Goal: Information Seeking & Learning: Learn about a topic

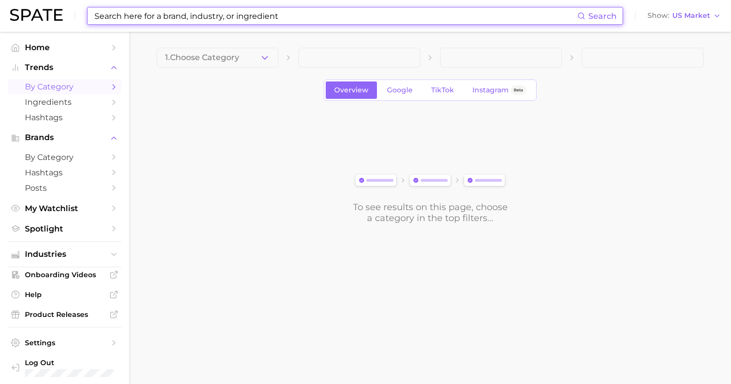
click at [168, 12] on input at bounding box center [336, 15] width 484 height 17
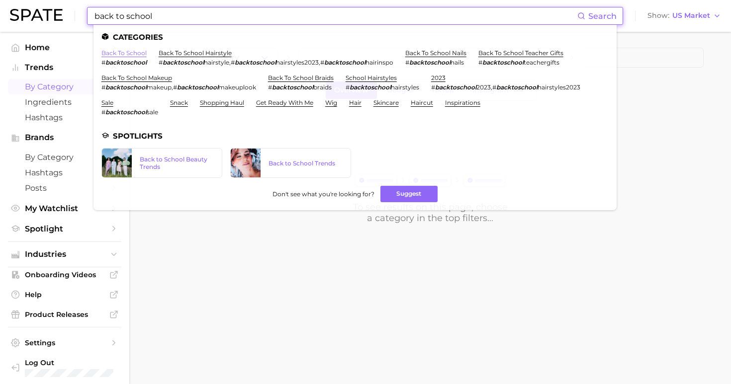
type input "back to school"
click at [126, 55] on link "back to school" at bounding box center [123, 52] width 45 height 7
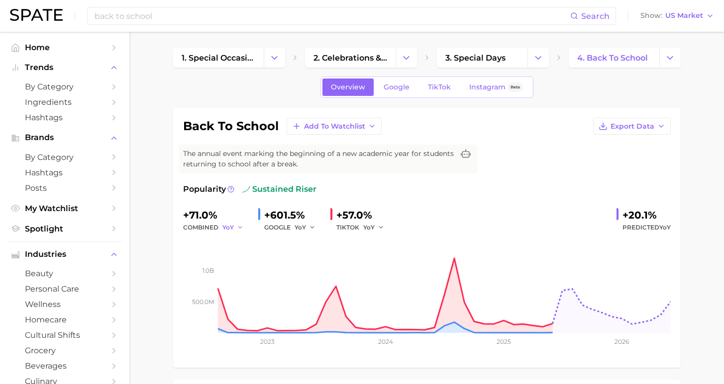
click at [226, 227] on span "YoY" at bounding box center [227, 227] width 11 height 8
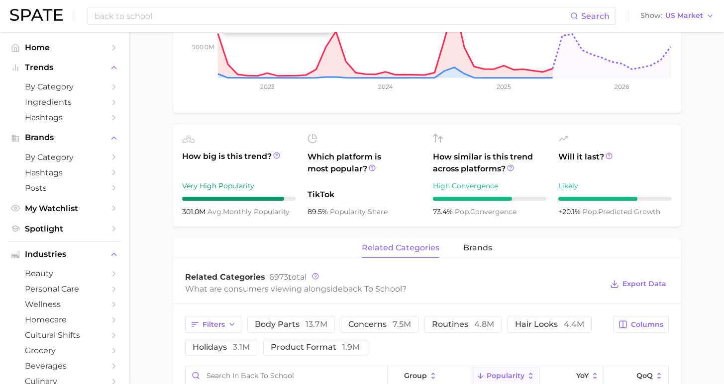
scroll to position [257, 0]
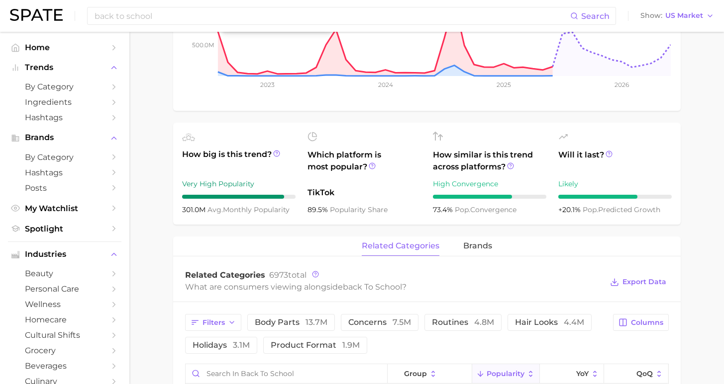
click at [476, 246] on span "brands" at bounding box center [477, 246] width 29 height 9
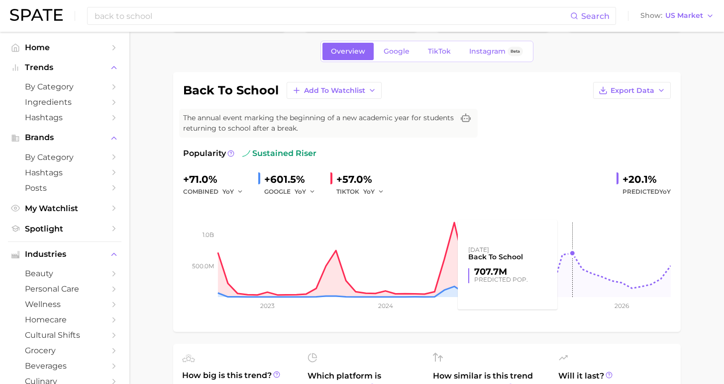
scroll to position [229, 0]
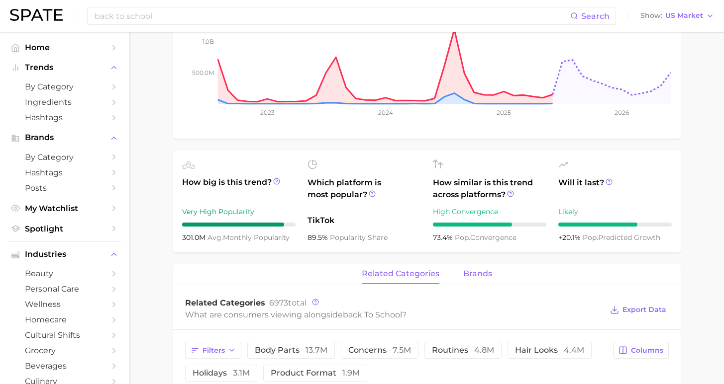
click at [474, 273] on span "brands" at bounding box center [477, 274] width 29 height 9
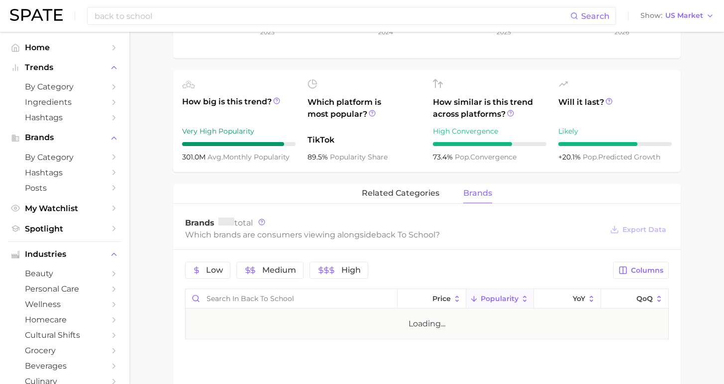
scroll to position [388, 0]
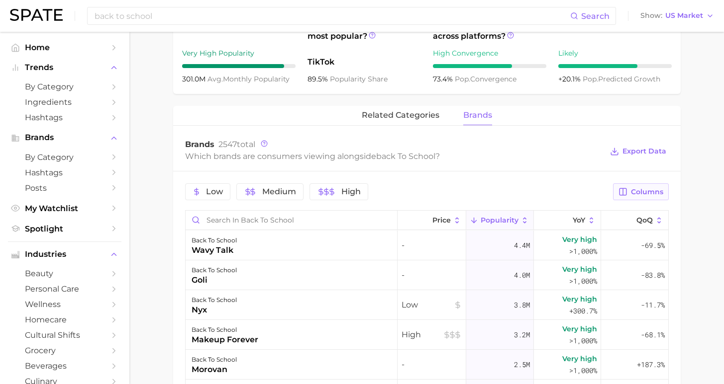
click at [636, 200] on button "Columns" at bounding box center [640, 192] width 55 height 17
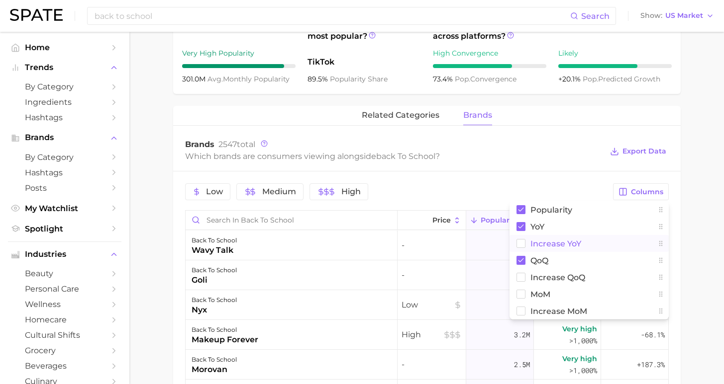
click at [555, 247] on span "Increase YoY" at bounding box center [555, 244] width 51 height 8
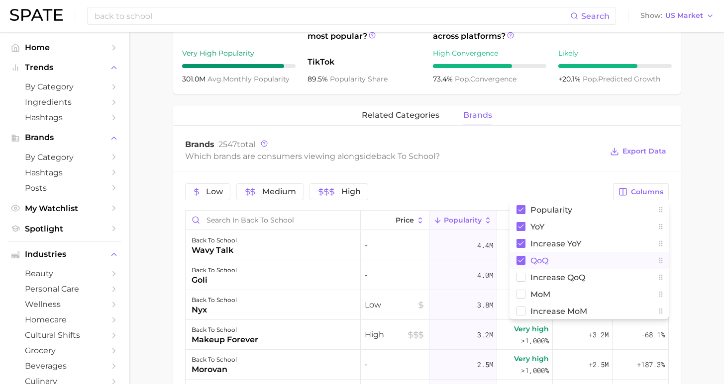
click at [537, 262] on span "QoQ" at bounding box center [539, 261] width 18 height 8
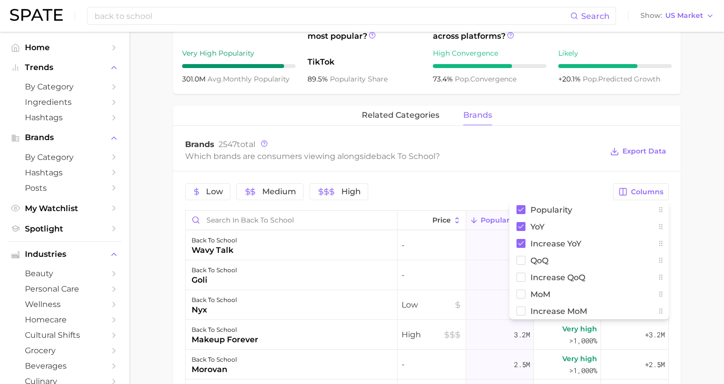
click at [709, 238] on main "1. special occasions 2. celebrations & holidays 3. special days 4. back to scho…" at bounding box center [426, 150] width 594 height 1013
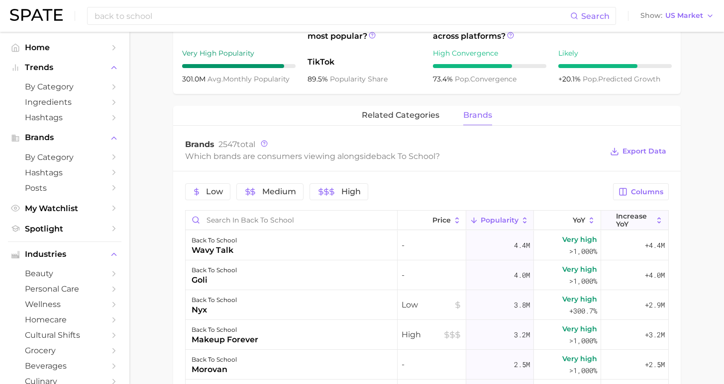
click at [626, 220] on span "Increase YoY" at bounding box center [634, 220] width 37 height 16
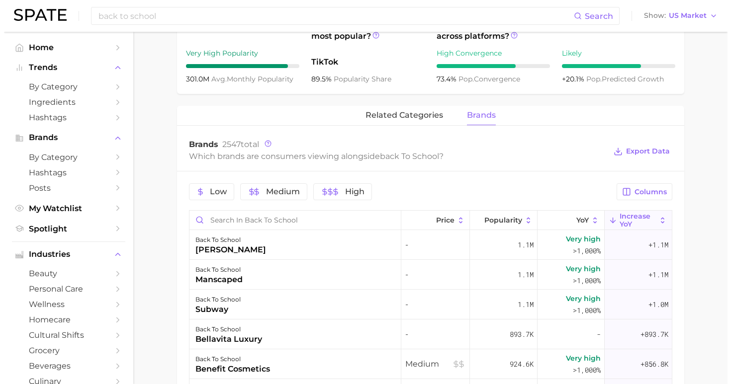
scroll to position [331, 0]
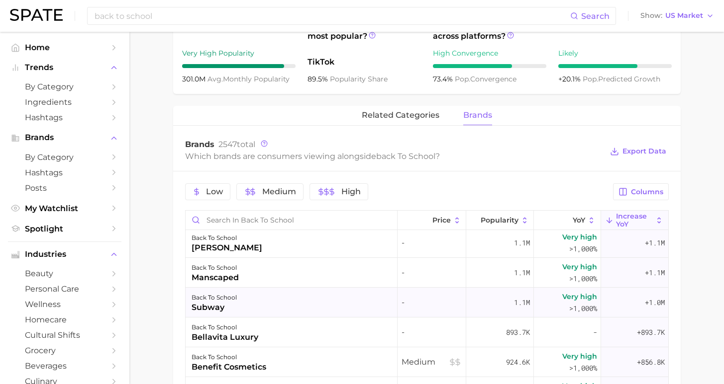
click at [219, 303] on div "subway" at bounding box center [213, 308] width 45 height 12
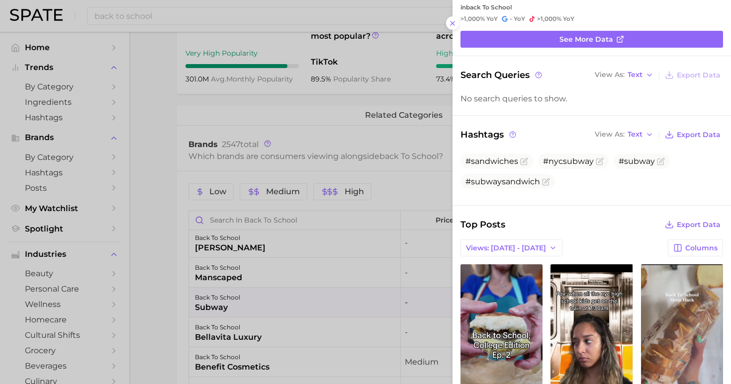
scroll to position [115, 0]
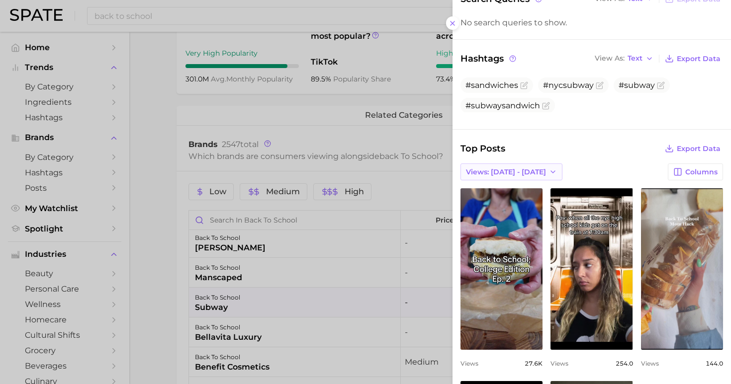
click at [523, 169] on button "Views: [DATE] - [DATE]" at bounding box center [512, 172] width 102 height 17
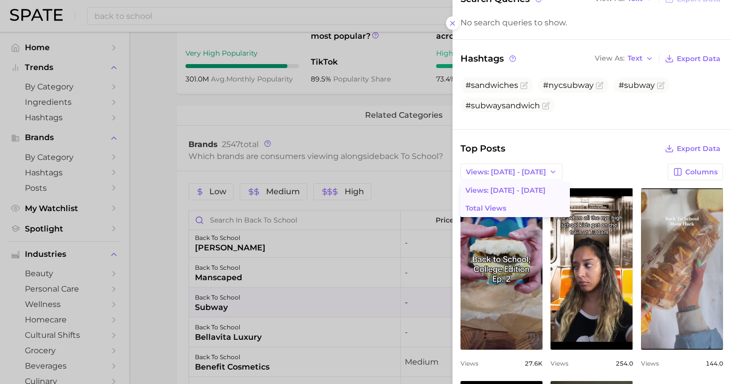
click at [515, 200] on button "Total Views" at bounding box center [515, 208] width 109 height 18
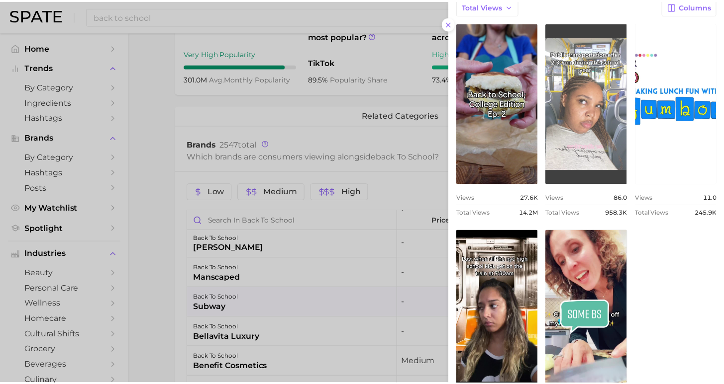
scroll to position [282, 0]
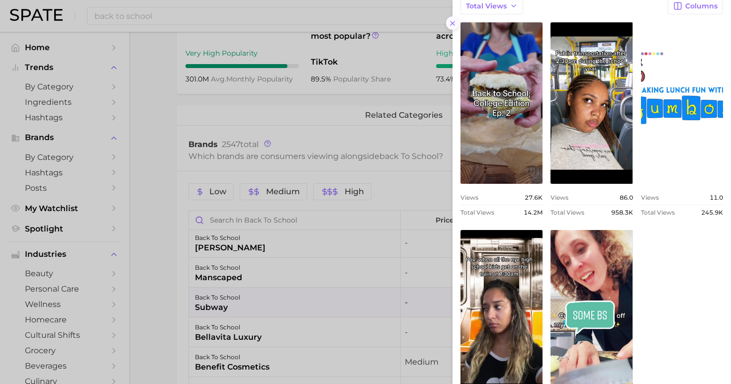
click at [452, 19] on icon at bounding box center [453, 23] width 8 height 8
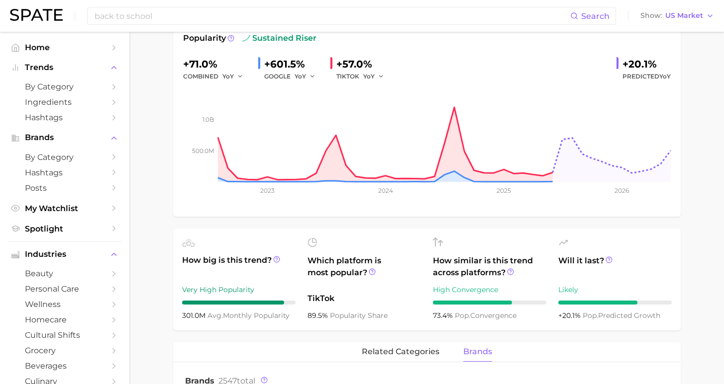
scroll to position [360, 0]
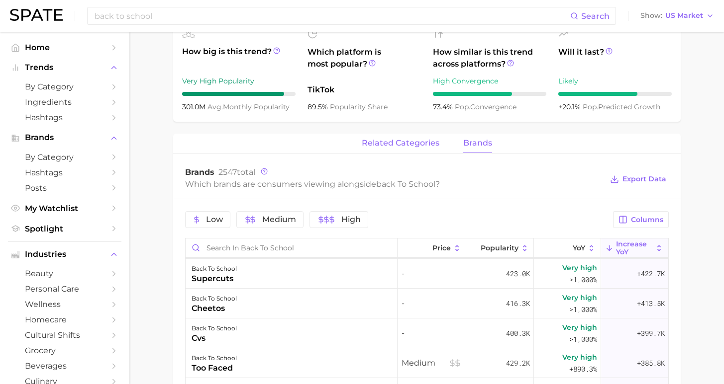
click at [411, 143] on span "related categories" at bounding box center [401, 143] width 78 height 9
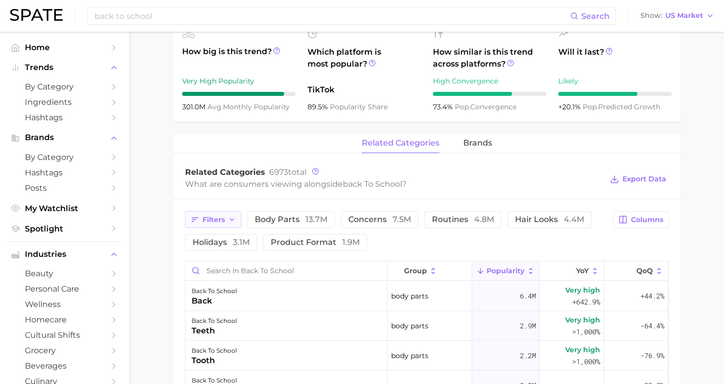
click at [223, 226] on button "Filters" at bounding box center [213, 219] width 56 height 17
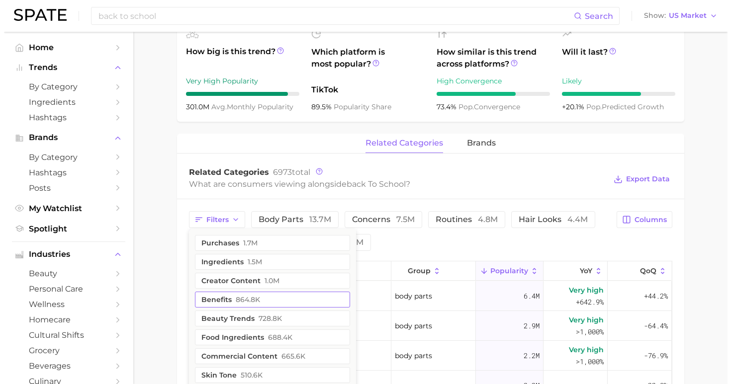
scroll to position [70, 0]
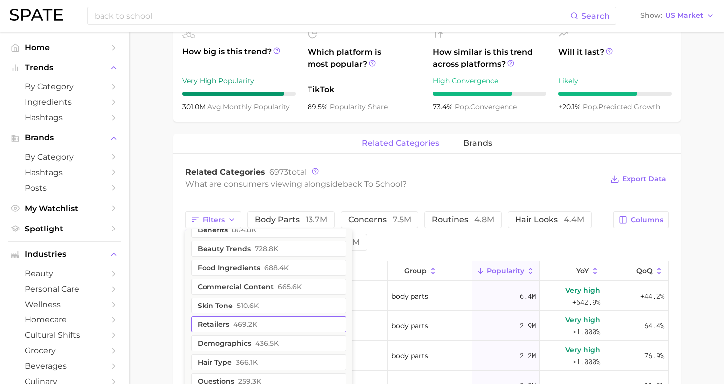
click at [268, 323] on button "retailers 469.2k" at bounding box center [268, 325] width 155 height 16
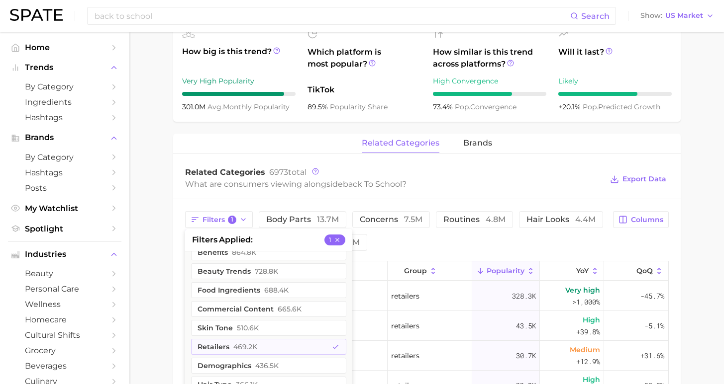
click at [591, 234] on div "Filters 1 filters applied 1 purchases 1.7m ingredients 1.5m creator content 1.0…" at bounding box center [396, 231] width 422 height 40
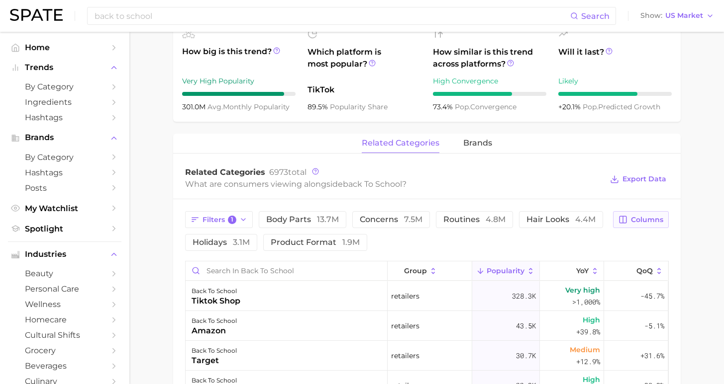
click at [647, 223] on span "Columns" at bounding box center [647, 220] width 32 height 8
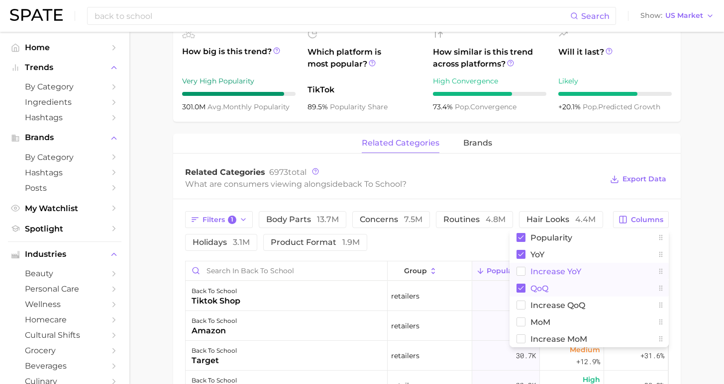
drag, startPoint x: 539, startPoint y: 288, endPoint x: 543, endPoint y: 273, distance: 15.4
click at [539, 288] on span "QoQ" at bounding box center [539, 288] width 18 height 8
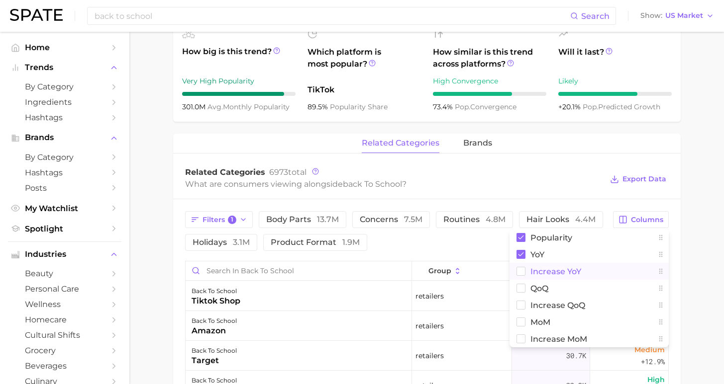
drag, startPoint x: 544, startPoint y: 269, endPoint x: 573, endPoint y: 266, distance: 29.5
click at [544, 269] on span "Increase YoY" at bounding box center [555, 272] width 51 height 8
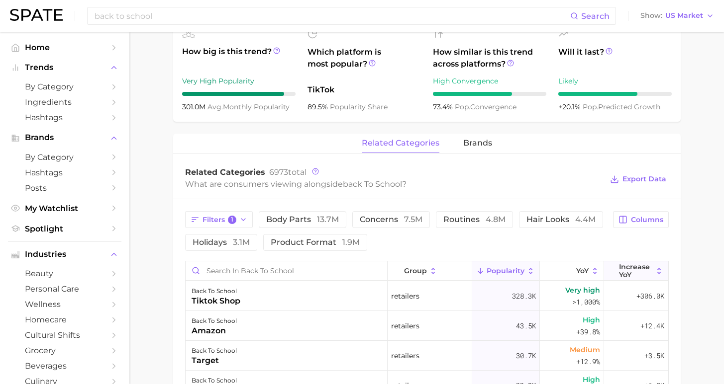
click at [632, 270] on span "Increase YoY" at bounding box center [636, 271] width 34 height 16
click at [281, 302] on div "back to school tiktok shop" at bounding box center [287, 297] width 202 height 30
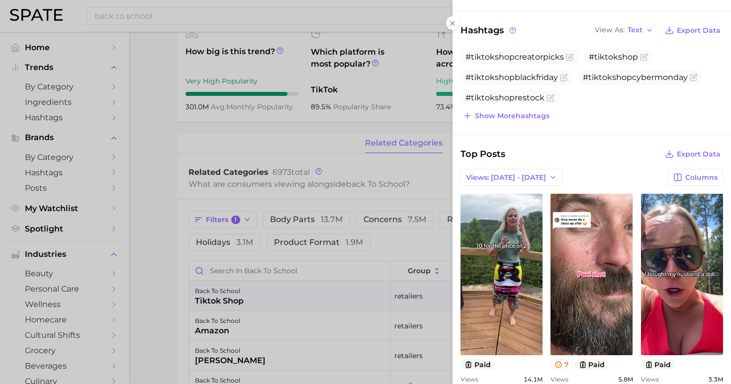
scroll to position [290, 0]
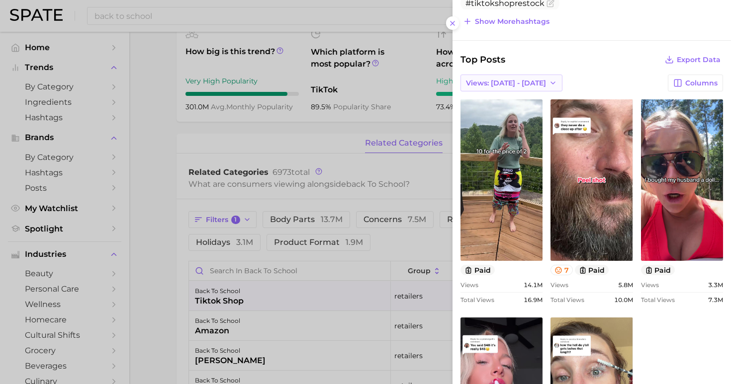
click at [490, 84] on span "Views: [DATE] - [DATE]" at bounding box center [506, 83] width 80 height 8
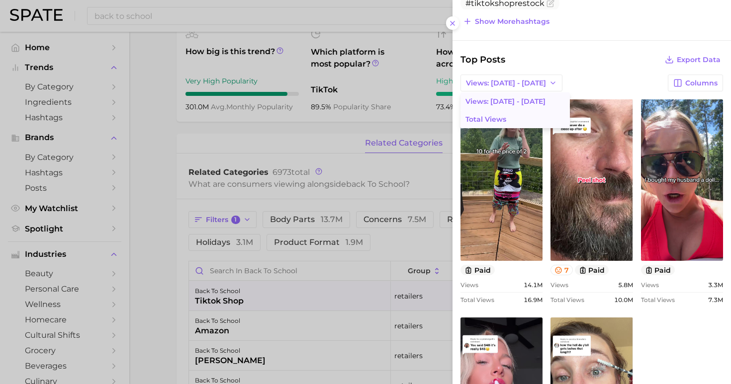
click at [493, 115] on span "Total Views" at bounding box center [486, 119] width 41 height 8
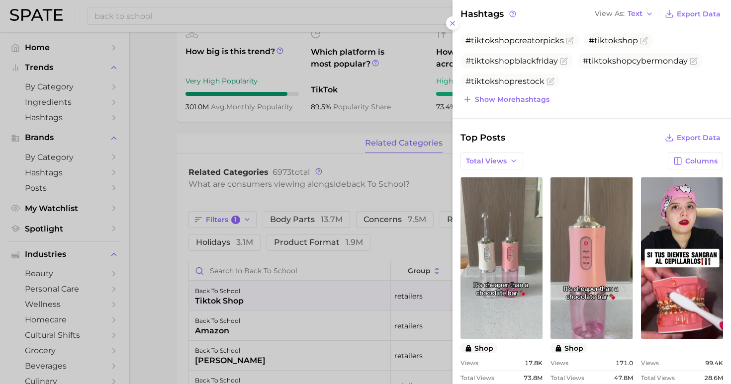
scroll to position [459, 0]
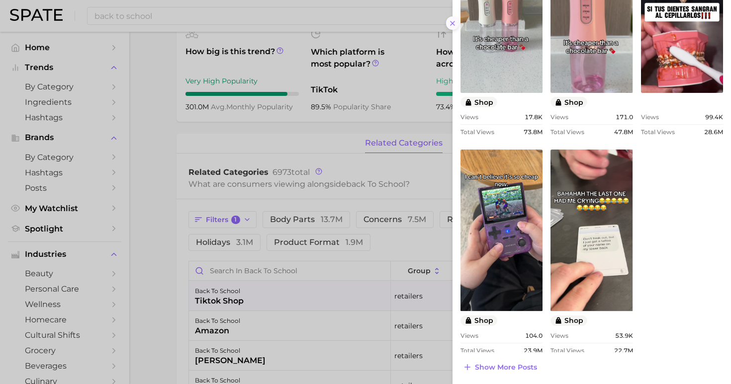
click at [455, 16] on button at bounding box center [452, 22] width 13 height 13
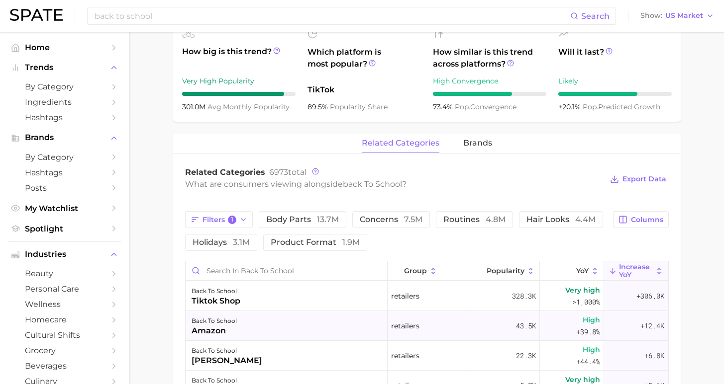
click at [354, 324] on div "back to school amazon" at bounding box center [287, 326] width 202 height 30
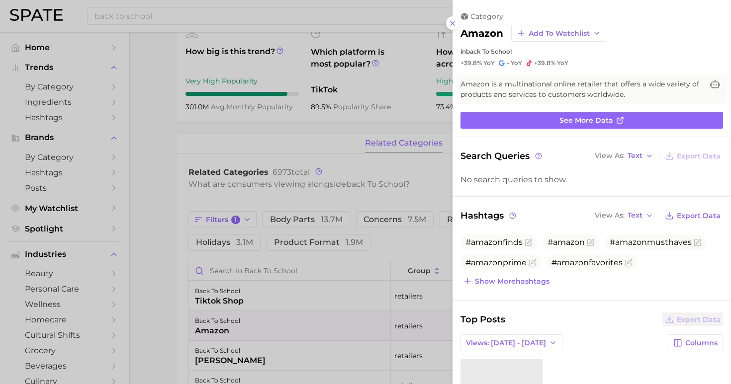
scroll to position [167, 0]
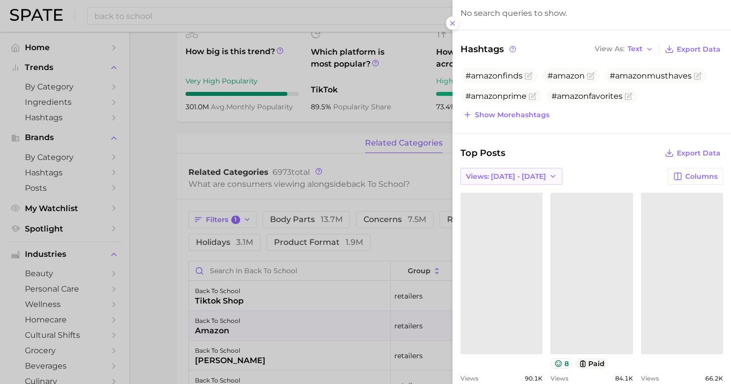
click at [501, 176] on span "Views: [DATE] - [DATE]" at bounding box center [506, 177] width 80 height 8
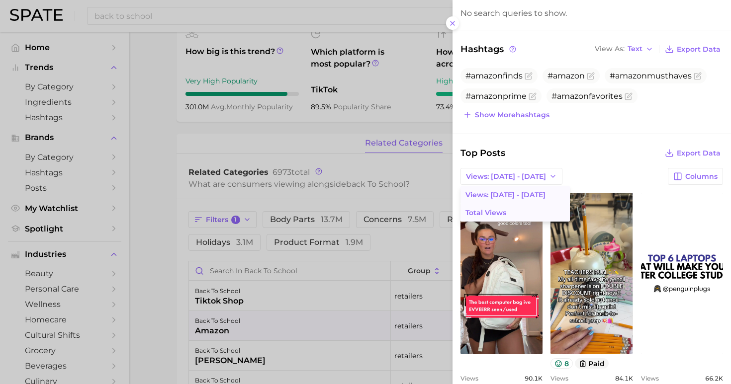
scroll to position [0, 0]
click at [500, 215] on button "Total Views" at bounding box center [515, 213] width 109 height 18
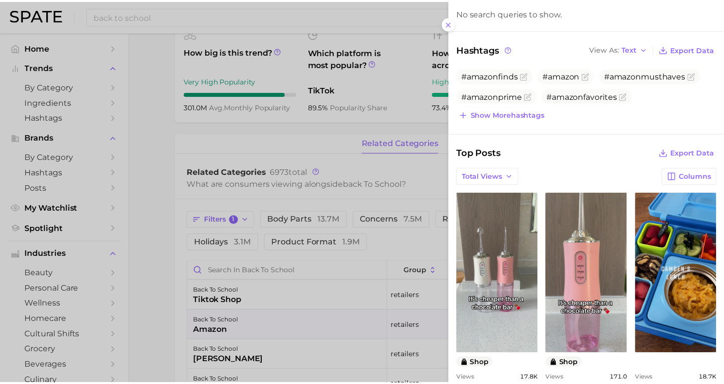
scroll to position [347, 0]
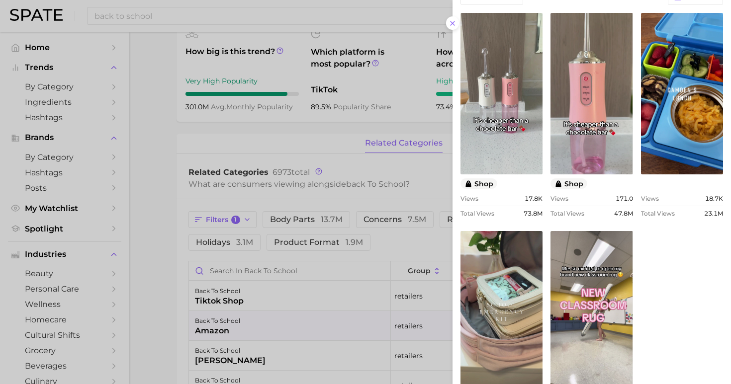
click at [166, 310] on div at bounding box center [365, 192] width 731 height 384
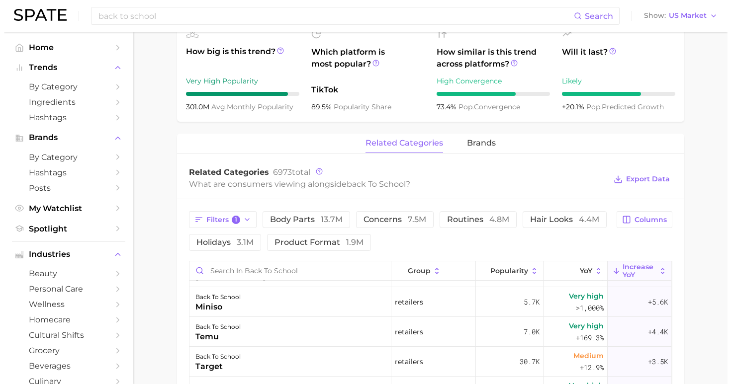
scroll to position [101, 0]
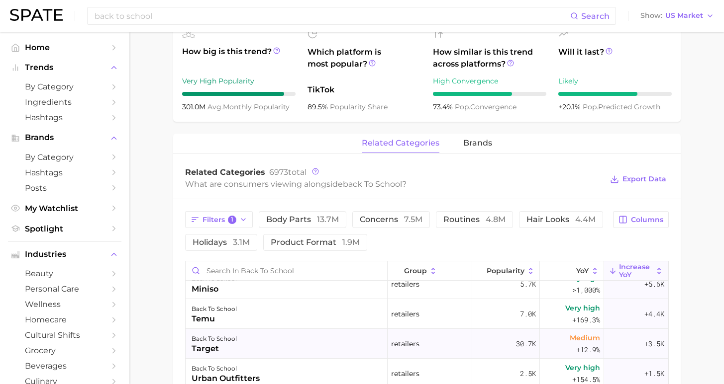
click at [336, 346] on div "back to school target" at bounding box center [287, 344] width 202 height 30
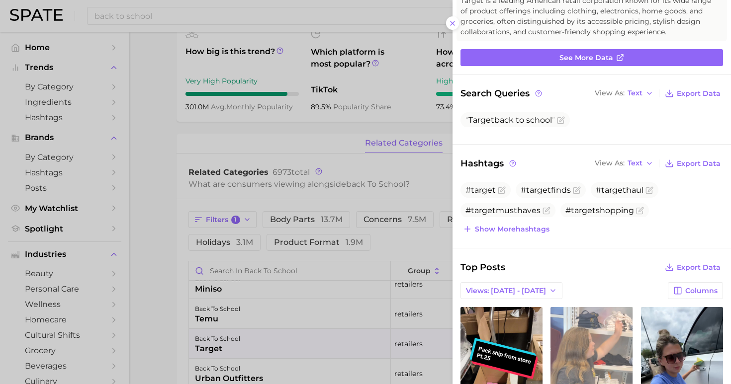
scroll to position [237, 0]
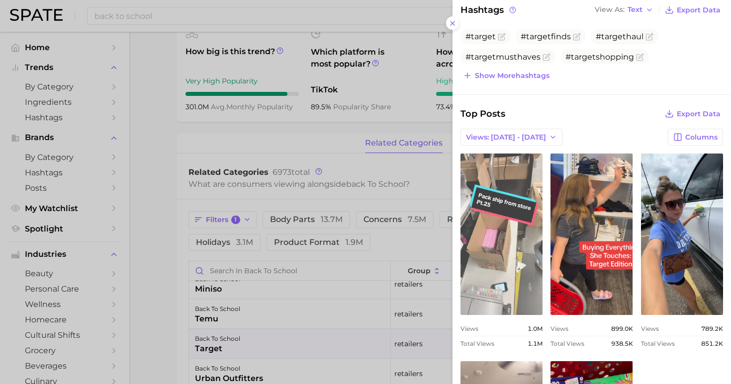
click at [507, 154] on link "view post on TikTok" at bounding box center [502, 235] width 82 height 162
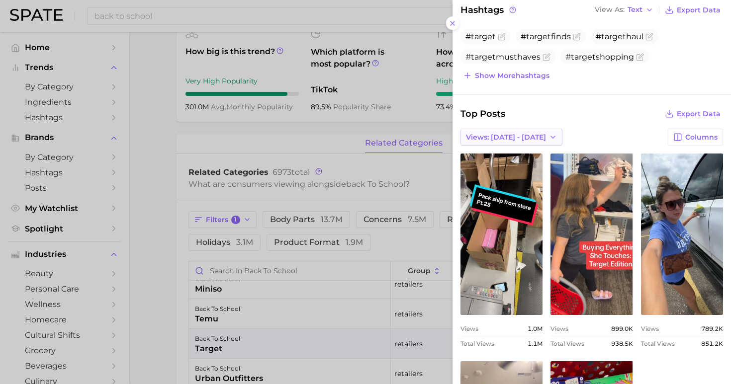
click at [511, 129] on button "Views: [DATE] - [DATE]" at bounding box center [512, 137] width 102 height 17
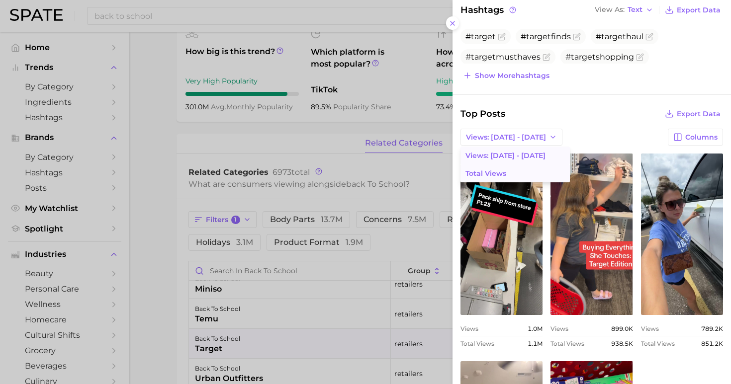
click at [513, 165] on button "Total Views" at bounding box center [515, 174] width 109 height 18
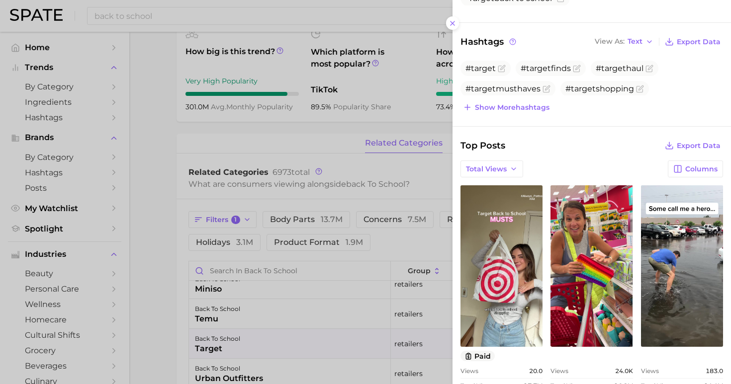
scroll to position [405, 0]
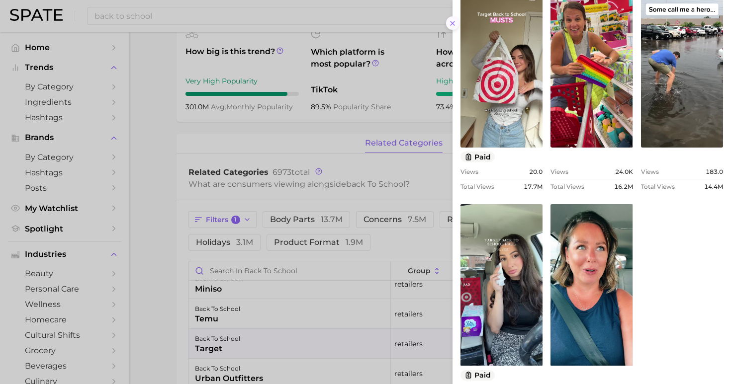
click at [454, 22] on icon at bounding box center [453, 23] width 8 height 8
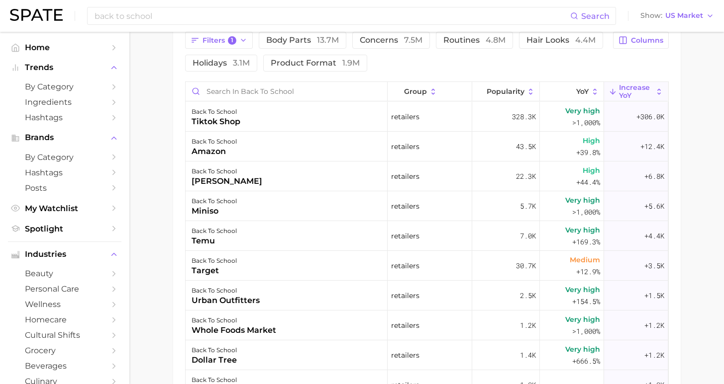
scroll to position [442, 0]
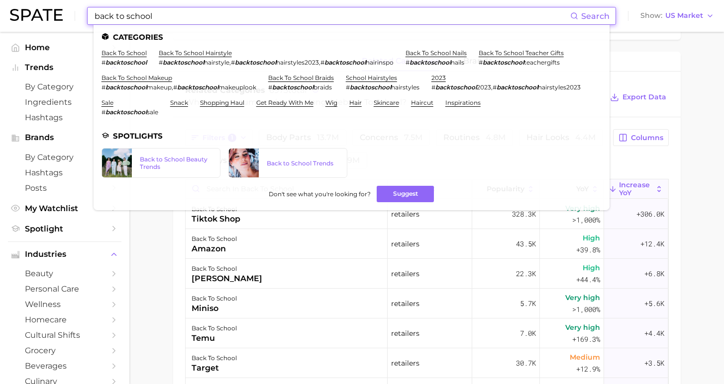
click at [282, 17] on input "back to school" at bounding box center [332, 15] width 476 height 17
drag, startPoint x: 282, startPoint y: 17, endPoint x: 14, endPoint y: 28, distance: 267.8
click at [14, 28] on div "back to school Search Categories back to school # backtoschool back to school h…" at bounding box center [362, 16] width 704 height 32
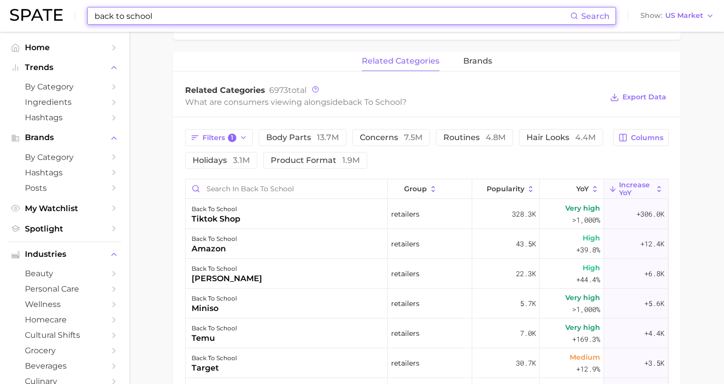
click at [167, 13] on input "back to school" at bounding box center [332, 15] width 476 height 17
click at [160, 15] on input "back to school" at bounding box center [332, 15] width 476 height 17
click at [153, 82] on div "back to school Search Show US Market Home Trends by Category Ingredients Hashta…" at bounding box center [362, 108] width 724 height 1036
click at [145, 16] on input "back to school" at bounding box center [332, 15] width 476 height 17
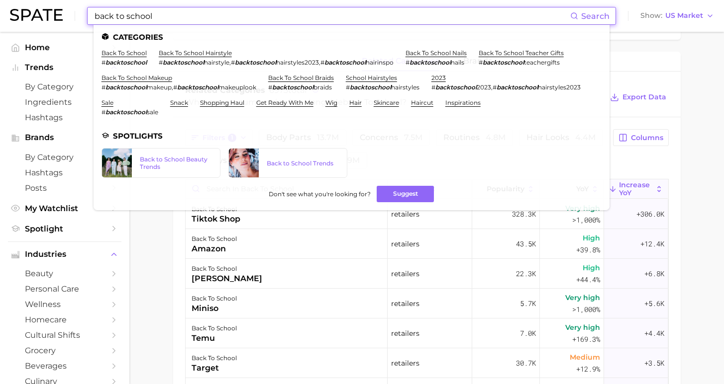
drag, startPoint x: 145, startPoint y: 16, endPoint x: 2, endPoint y: 18, distance: 142.3
click at [2, 18] on header "back to school Search Categories back to school # backtoschool back to school h…" at bounding box center [362, 16] width 724 height 32
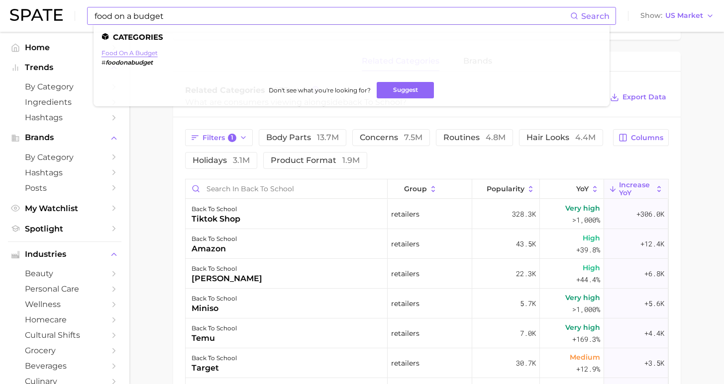
click at [125, 54] on link "food on a budget" at bounding box center [129, 52] width 56 height 7
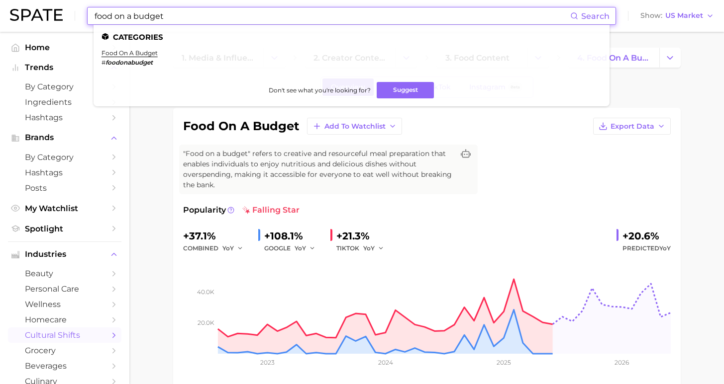
drag, startPoint x: 165, startPoint y: 17, endPoint x: 61, endPoint y: 17, distance: 103.5
click at [61, 17] on div "food on a budget Search Categories food on a budget # foodonabudget Don't see w…" at bounding box center [362, 16] width 704 height 32
click at [119, 53] on link "low budget meal" at bounding box center [127, 52] width 52 height 7
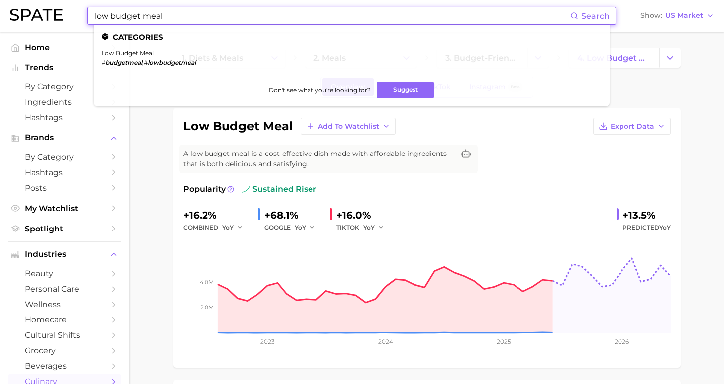
drag, startPoint x: 173, startPoint y: 15, endPoint x: 48, endPoint y: 12, distance: 125.4
click at [48, 12] on div "low budget meal Search Categories low budget meal # budgetmeal , # lowbudgetmea…" at bounding box center [362, 16] width 704 height 32
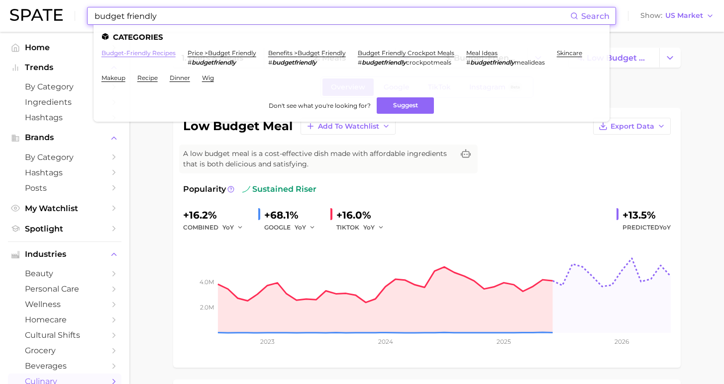
type input "budget friendly"
click at [123, 51] on link "budget-friendly recipes" at bounding box center [138, 52] width 74 height 7
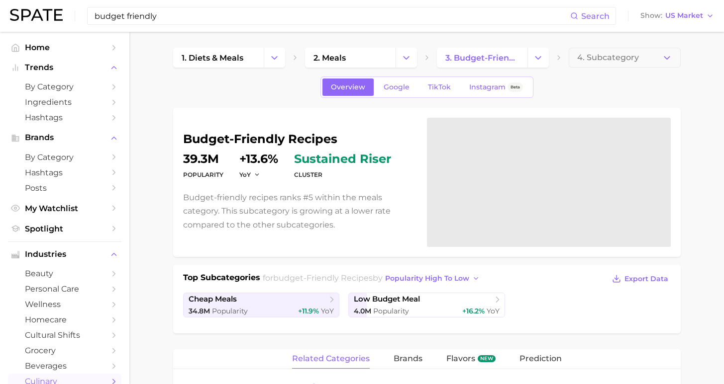
drag, startPoint x: 28, startPoint y: 13, endPoint x: 0, endPoint y: 13, distance: 27.9
click at [0, 13] on header "budget friendly Search Show US Market" at bounding box center [362, 16] width 724 height 32
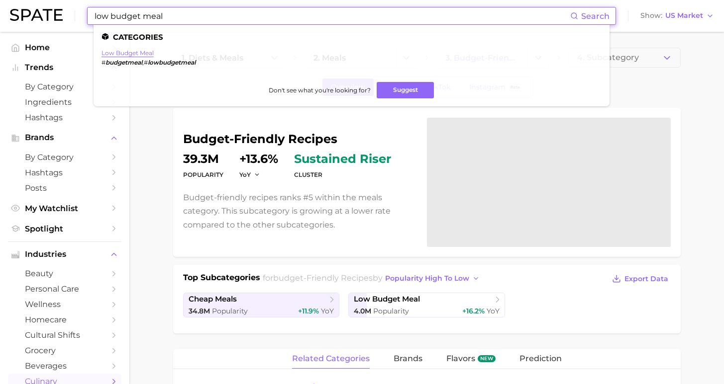
type input "low budget meal"
click at [109, 53] on link "low budget meal" at bounding box center [127, 52] width 52 height 7
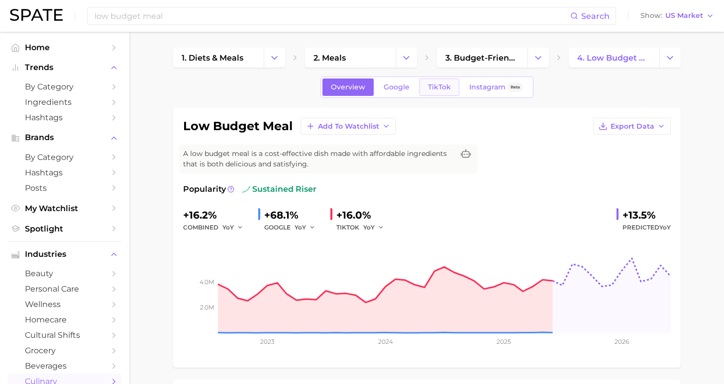
click at [434, 89] on span "TikTok" at bounding box center [439, 87] width 23 height 8
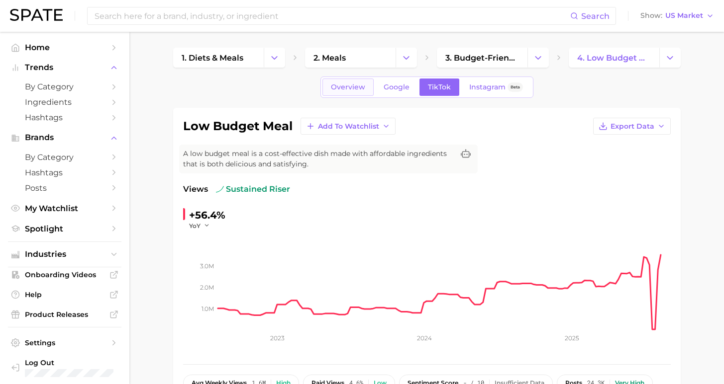
click at [339, 85] on span "Overview" at bounding box center [348, 87] width 34 height 8
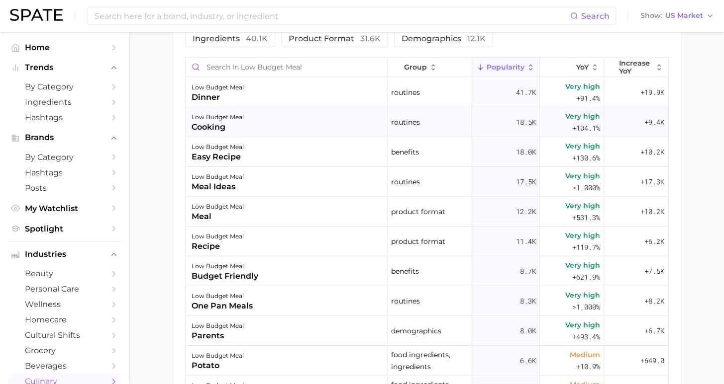
scroll to position [501, 0]
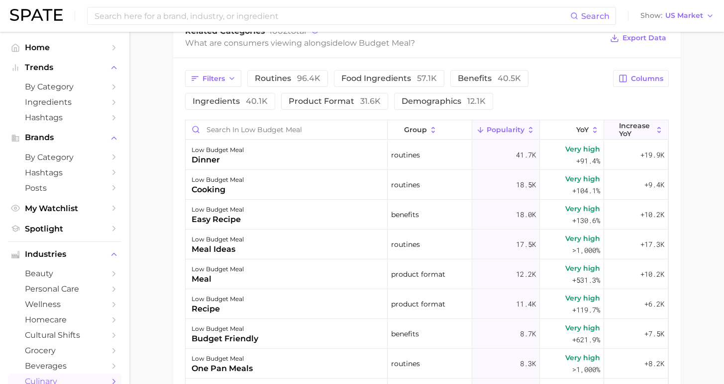
click at [619, 134] on span "Increase YoY" at bounding box center [636, 130] width 34 height 16
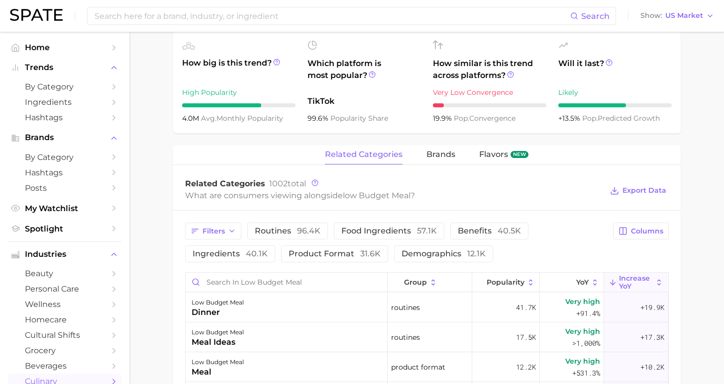
scroll to position [10, 0]
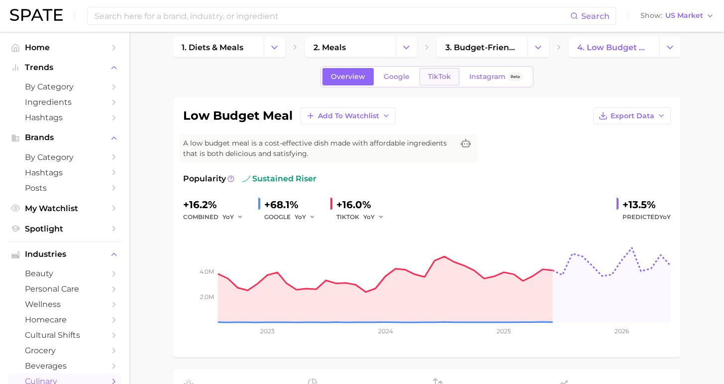
click at [436, 77] on span "TikTok" at bounding box center [439, 77] width 23 height 8
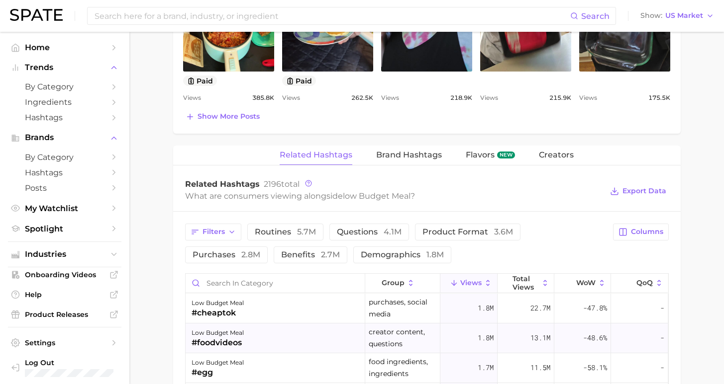
scroll to position [781, 0]
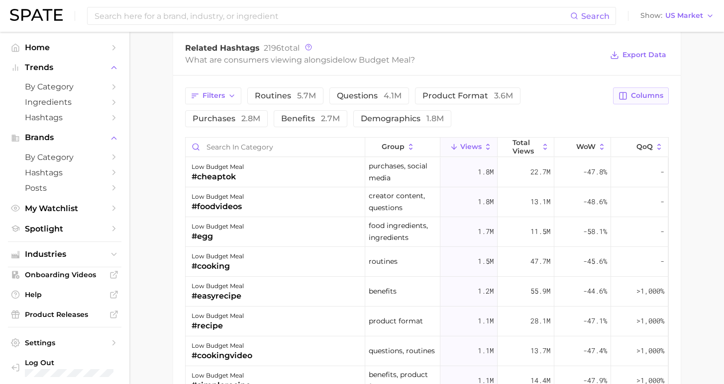
click at [640, 98] on span "Columns" at bounding box center [647, 96] width 32 height 8
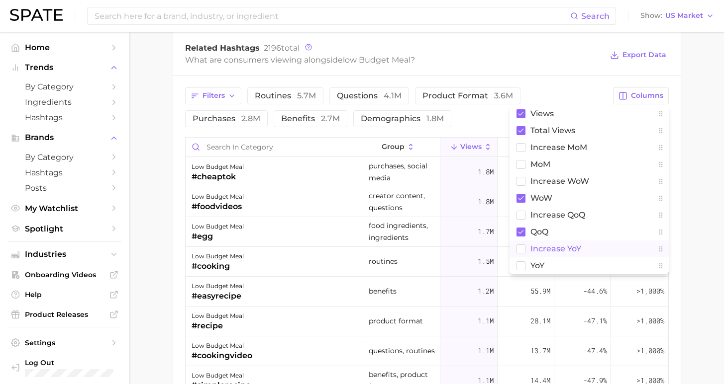
click at [550, 250] on span "increase YoY" at bounding box center [555, 249] width 51 height 8
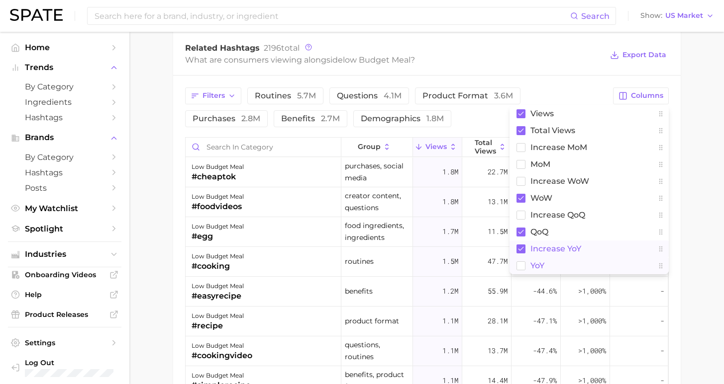
drag, startPoint x: 541, startPoint y: 266, endPoint x: 587, endPoint y: 249, distance: 49.3
click at [542, 267] on span "YoY" at bounding box center [537, 266] width 14 height 8
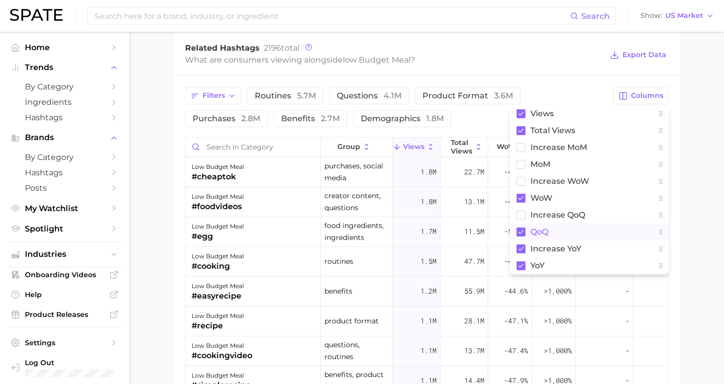
click at [533, 225] on button "QoQ" at bounding box center [588, 232] width 159 height 17
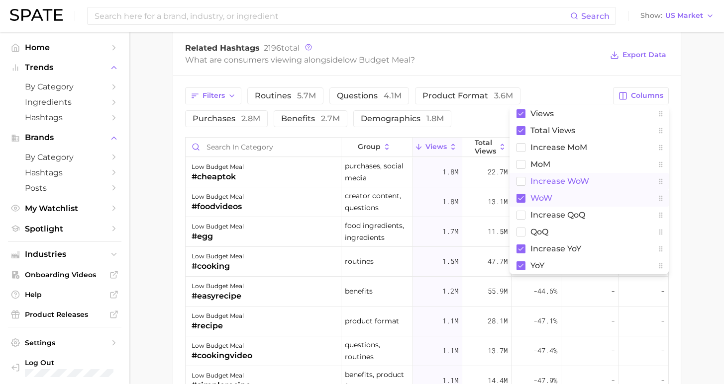
drag, startPoint x: 532, startPoint y: 187, endPoint x: 542, endPoint y: 185, distance: 10.1
click at [532, 187] on button "Increase WoW" at bounding box center [588, 181] width 159 height 17
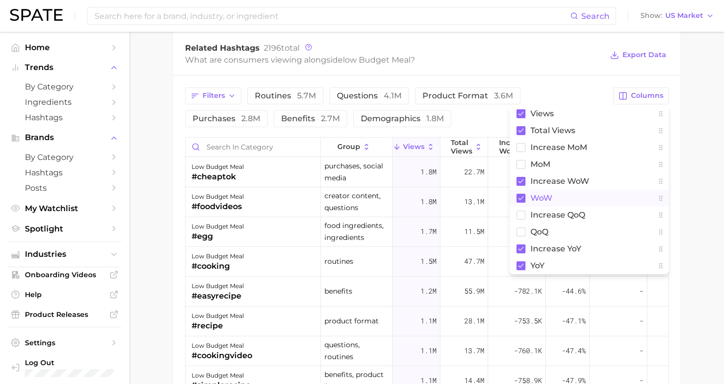
click at [542, 198] on span "WoW" at bounding box center [541, 198] width 22 height 8
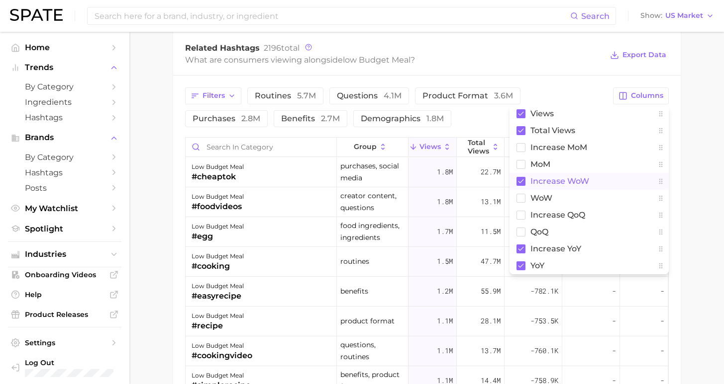
click at [541, 178] on span "Increase WoW" at bounding box center [559, 181] width 59 height 8
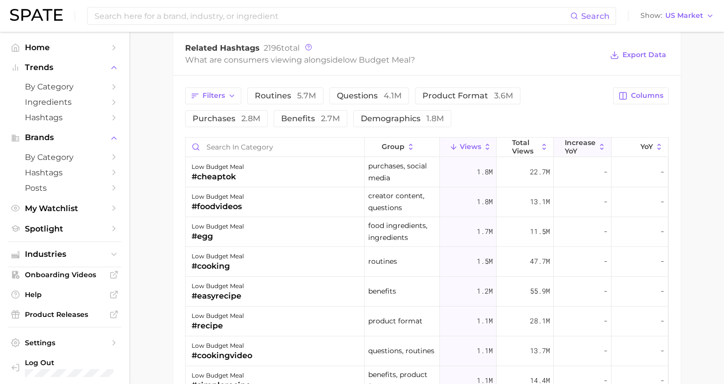
click at [585, 148] on span "increase YoY" at bounding box center [580, 147] width 31 height 16
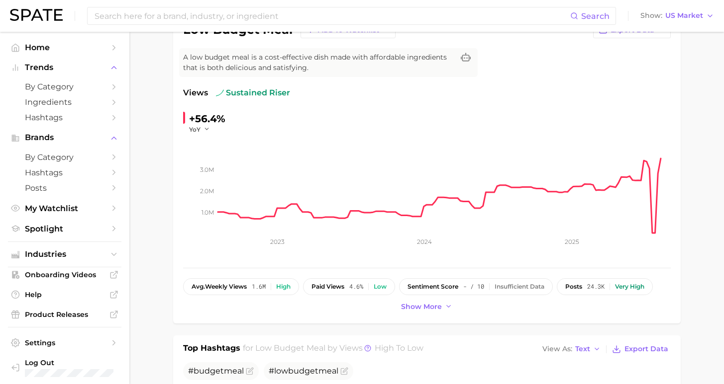
scroll to position [0, 0]
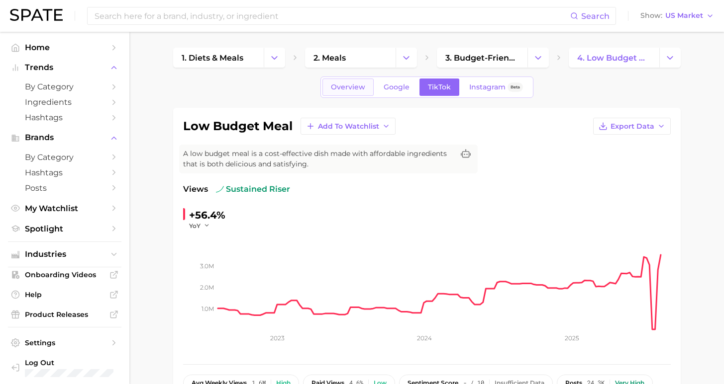
click at [352, 90] on span "Overview" at bounding box center [348, 87] width 34 height 8
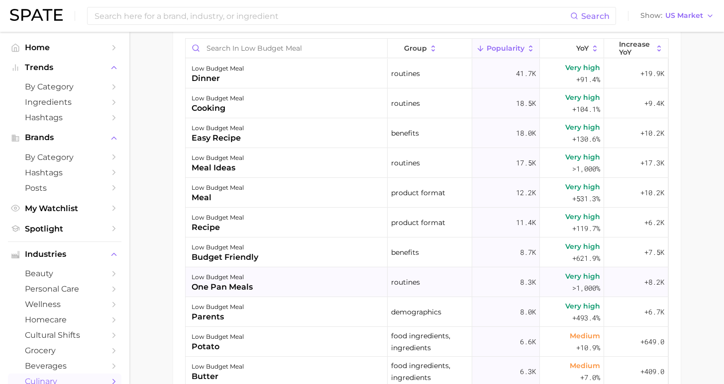
scroll to position [577, 0]
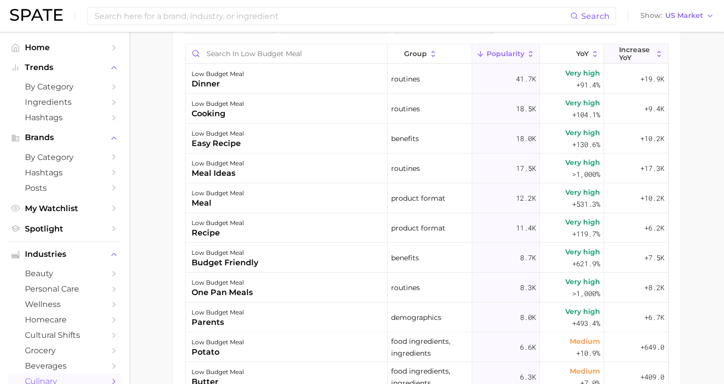
click at [619, 60] on span "Increase YoY" at bounding box center [636, 54] width 34 height 16
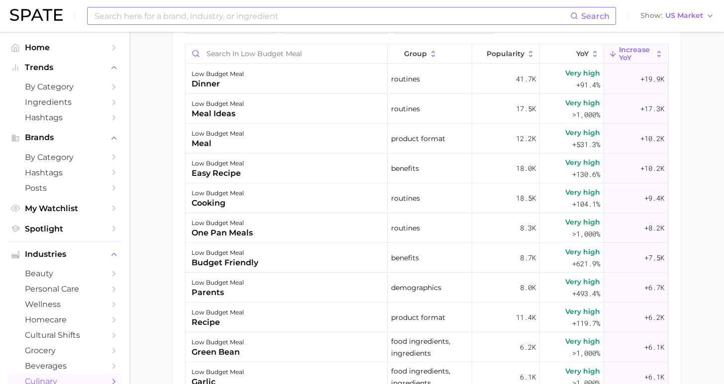
click at [250, 17] on input at bounding box center [332, 15] width 476 height 17
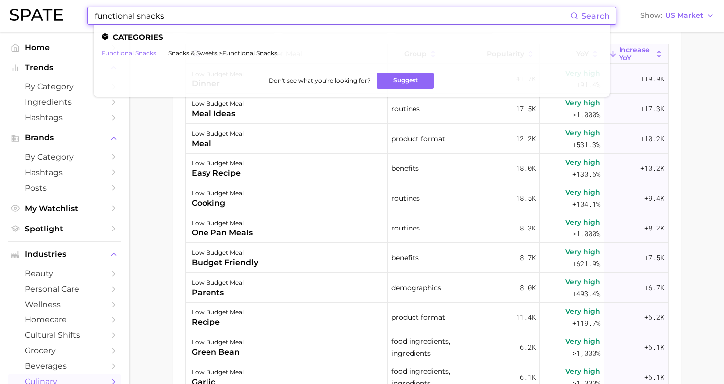
type input "functional snacks"
click at [138, 51] on link "functional snacks" at bounding box center [128, 52] width 55 height 7
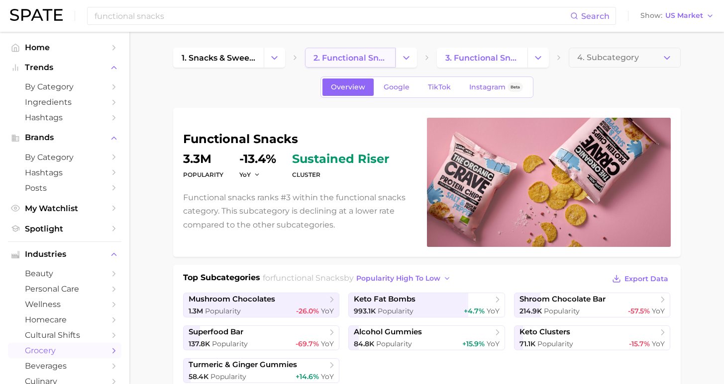
click at [353, 51] on link "2. functional snacks" at bounding box center [350, 58] width 91 height 20
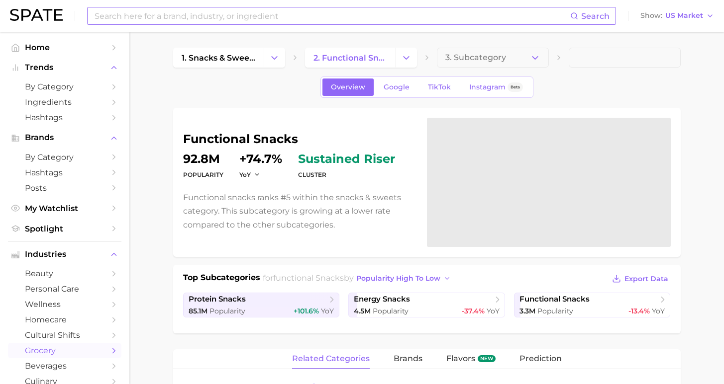
click at [255, 22] on input at bounding box center [332, 15] width 476 height 17
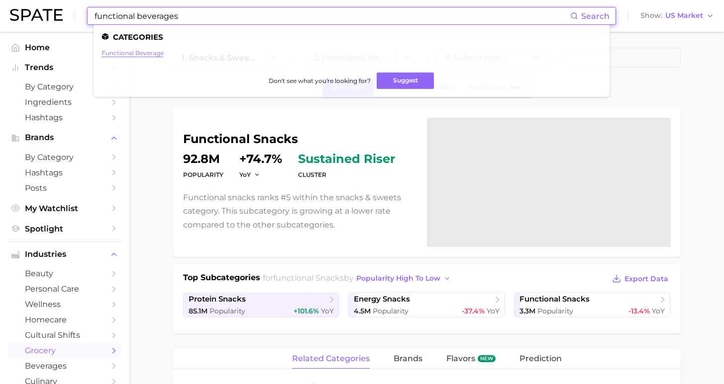
type input "functional beverages"
click at [141, 52] on link "functional beverage" at bounding box center [132, 52] width 62 height 7
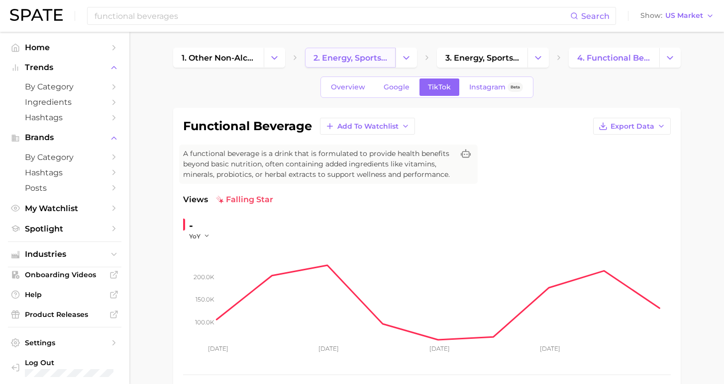
click at [355, 57] on span "2. energy, sports & functional drinks" at bounding box center [350, 57] width 74 height 9
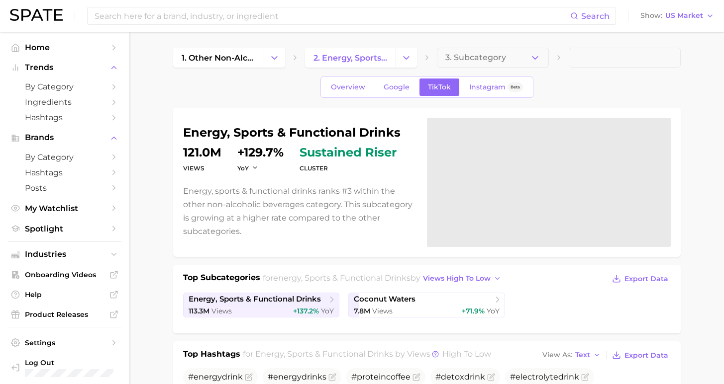
scroll to position [2, 0]
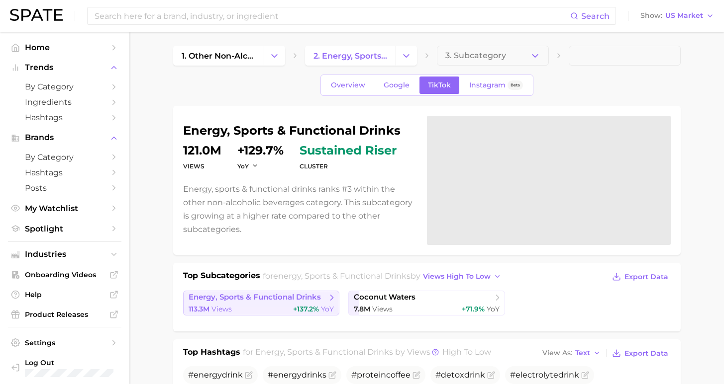
click at [298, 306] on span "+137.2%" at bounding box center [306, 309] width 26 height 9
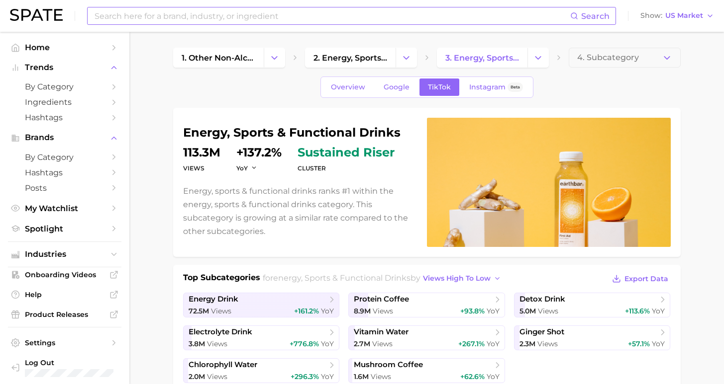
click at [161, 18] on input at bounding box center [332, 15] width 476 height 17
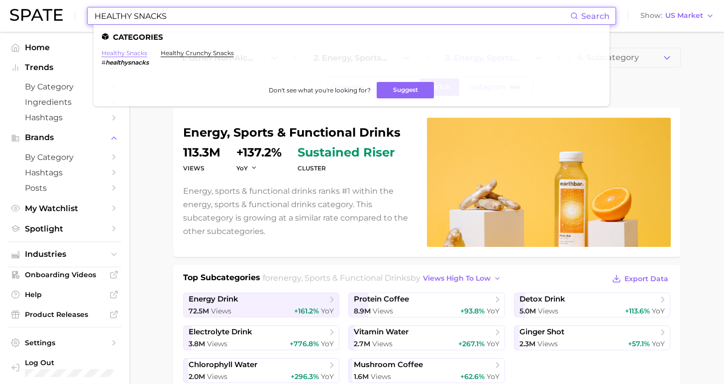
type input "HEALTHY SNACKS"
click at [123, 53] on link "healthy snacks" at bounding box center [124, 52] width 46 height 7
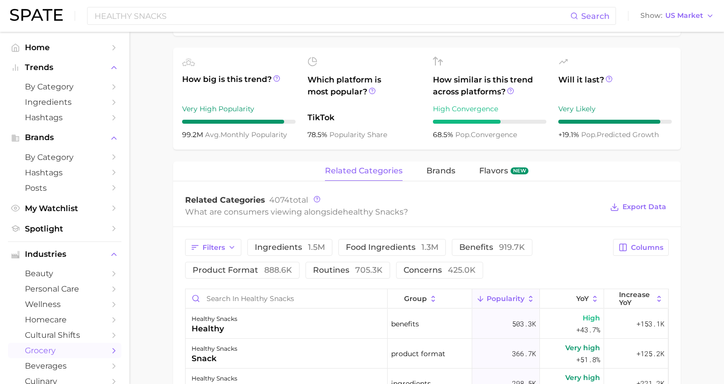
scroll to position [93, 0]
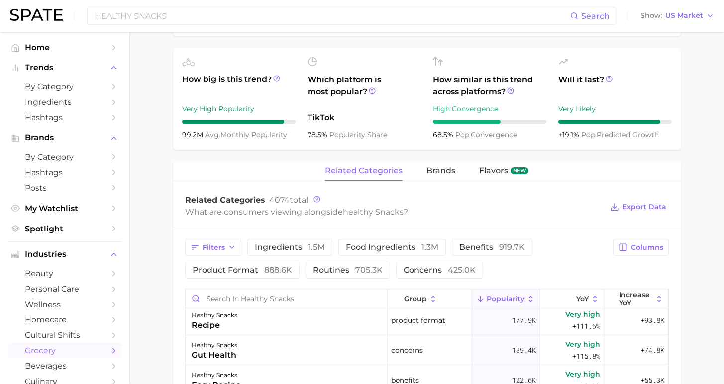
click at [283, 244] on span "ingredients 1.5m" at bounding box center [290, 248] width 70 height 8
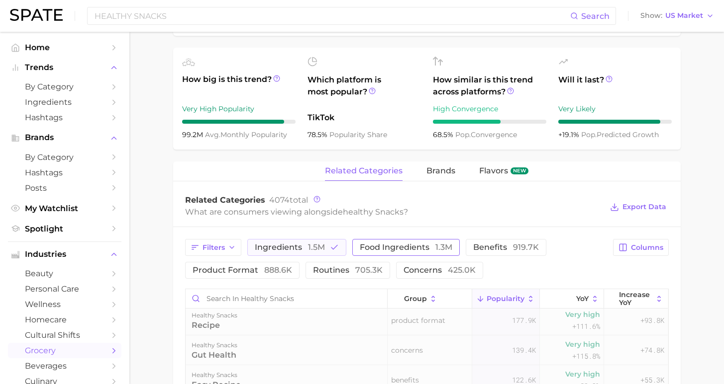
scroll to position [0, 0]
drag, startPoint x: 396, startPoint y: 250, endPoint x: 410, endPoint y: 246, distance: 15.0
click at [396, 251] on span "food ingredients 1.3m" at bounding box center [406, 248] width 93 height 8
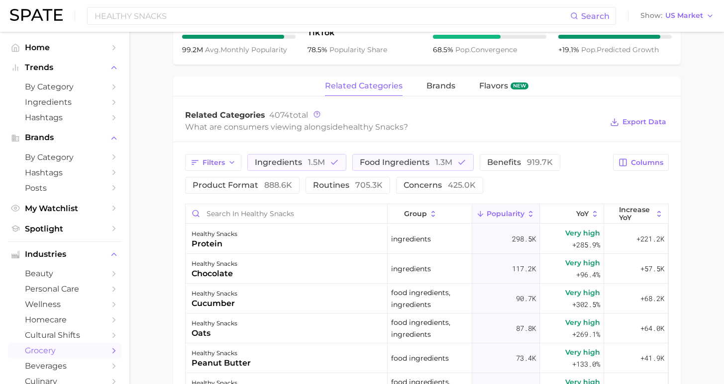
scroll to position [481, 0]
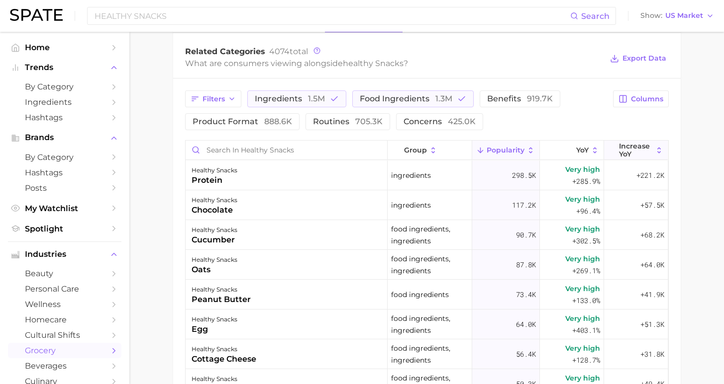
click at [633, 153] on span "Increase YoY" at bounding box center [636, 150] width 34 height 16
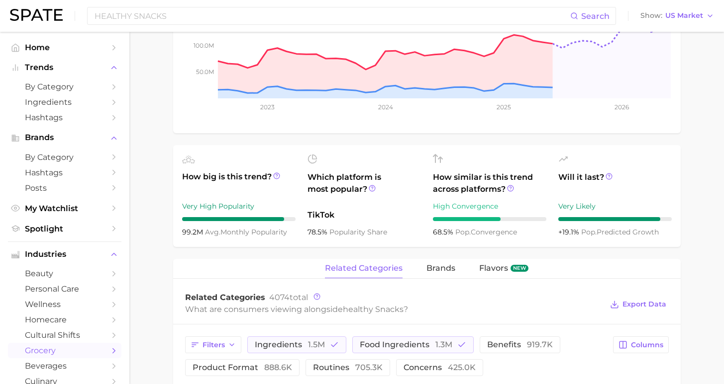
scroll to position [302, 0]
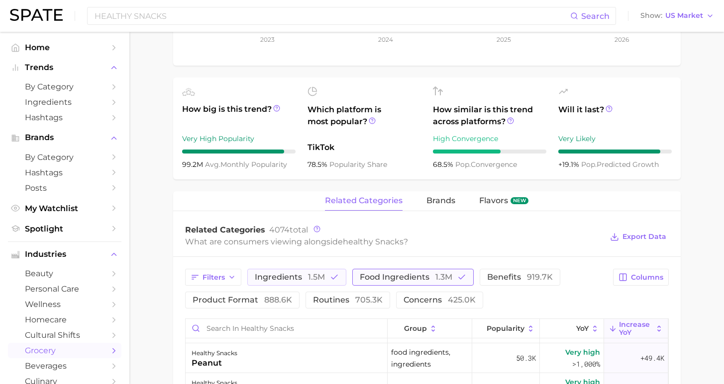
click at [378, 277] on span "food ingredients 1.3m" at bounding box center [406, 278] width 93 height 8
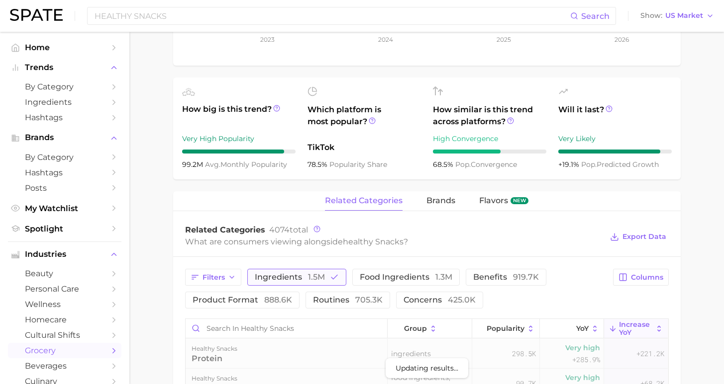
click at [265, 274] on span "ingredients 1.5m" at bounding box center [290, 278] width 70 height 8
click at [451, 205] on div "related categories brands Flavors new" at bounding box center [426, 201] width 507 height 20
click at [436, 204] on span "brands" at bounding box center [440, 200] width 29 height 9
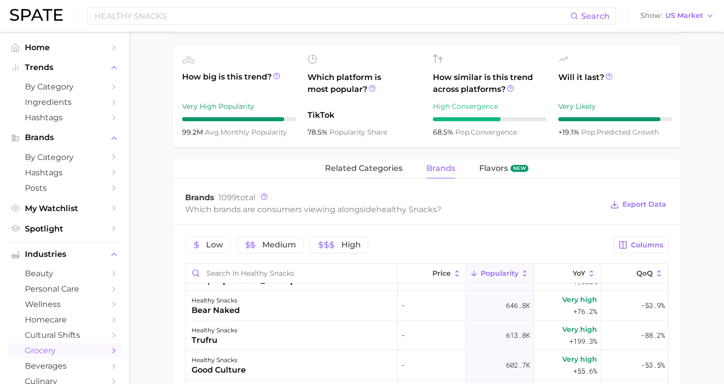
scroll to position [16, 0]
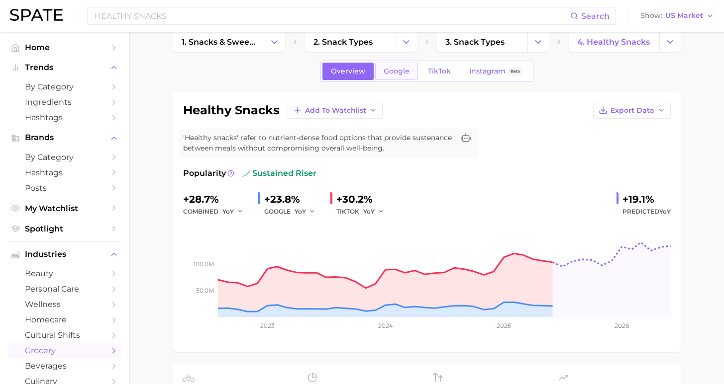
click at [394, 74] on span "Google" at bounding box center [396, 71] width 26 height 8
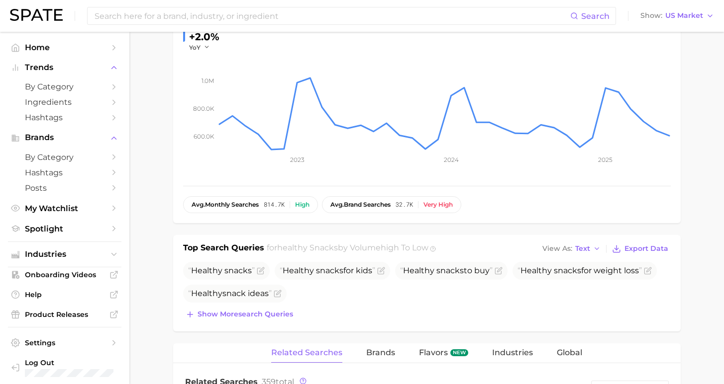
scroll to position [259, 0]
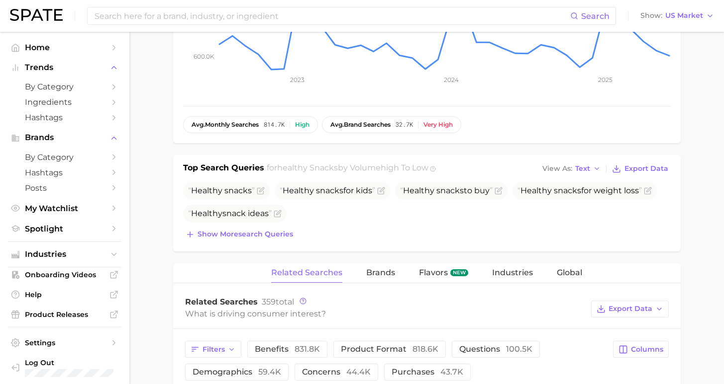
click at [386, 275] on span "Brands" at bounding box center [380, 273] width 29 height 9
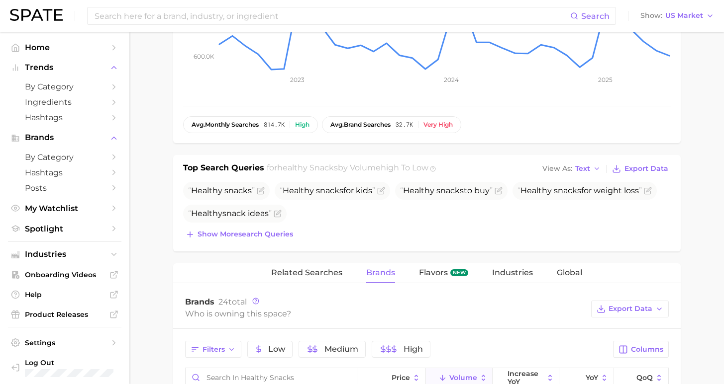
scroll to position [435, 0]
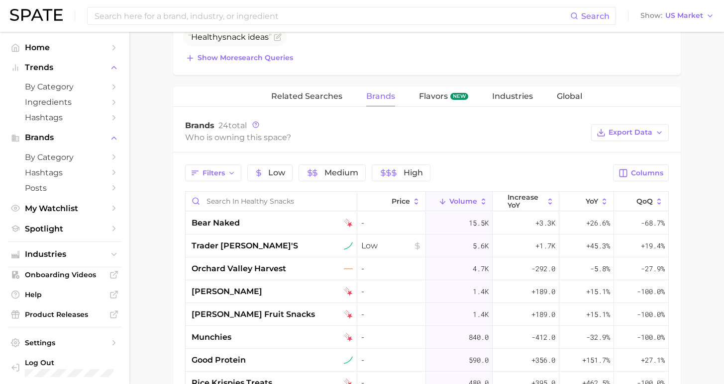
click at [465, 202] on span "Volume" at bounding box center [463, 201] width 28 height 8
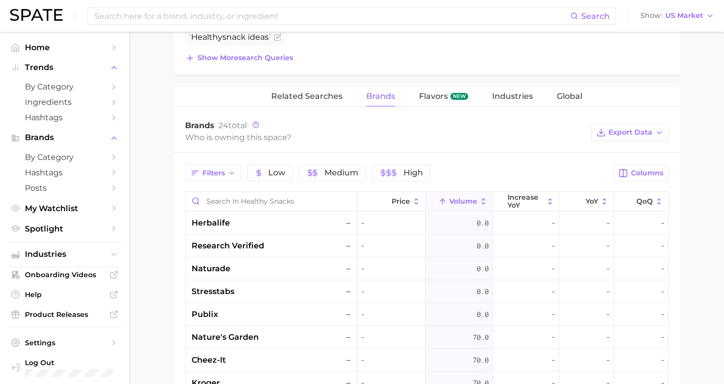
click at [467, 201] on span "Volume" at bounding box center [463, 201] width 28 height 8
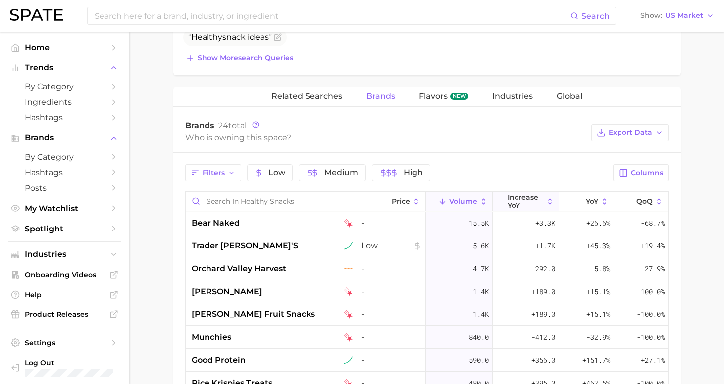
click at [533, 207] on span "increase YoY" at bounding box center [525, 201] width 36 height 16
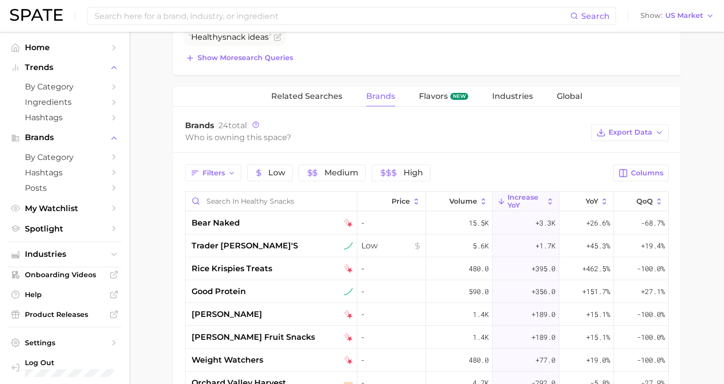
click at [533, 208] on span "increase YoY" at bounding box center [525, 201] width 36 height 16
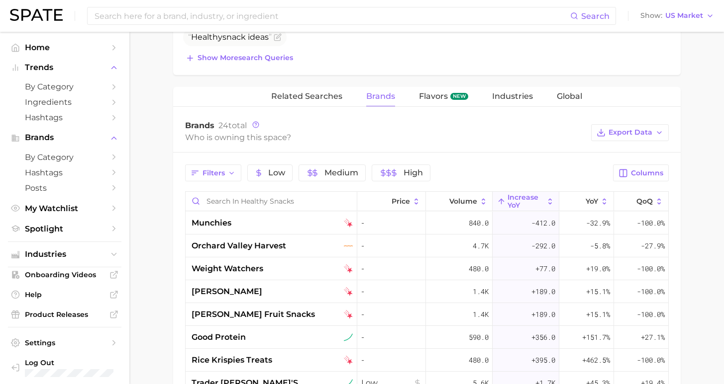
click at [530, 208] on span "increase YoY" at bounding box center [525, 201] width 36 height 16
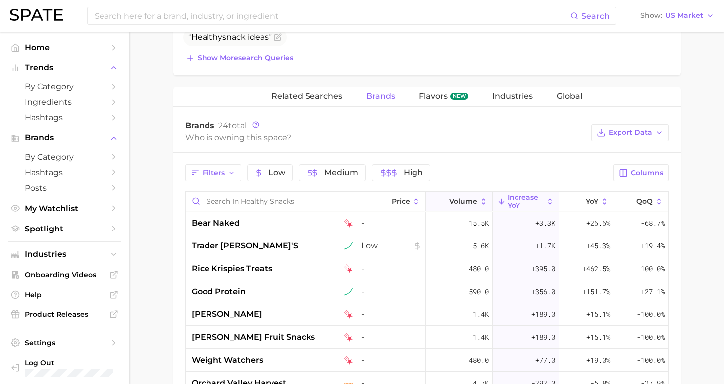
click at [465, 205] on span "Volume" at bounding box center [463, 201] width 28 height 8
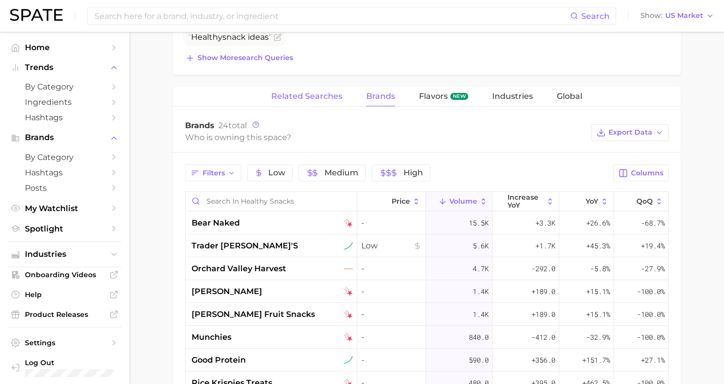
click at [317, 100] on span "Related Searches" at bounding box center [306, 96] width 71 height 9
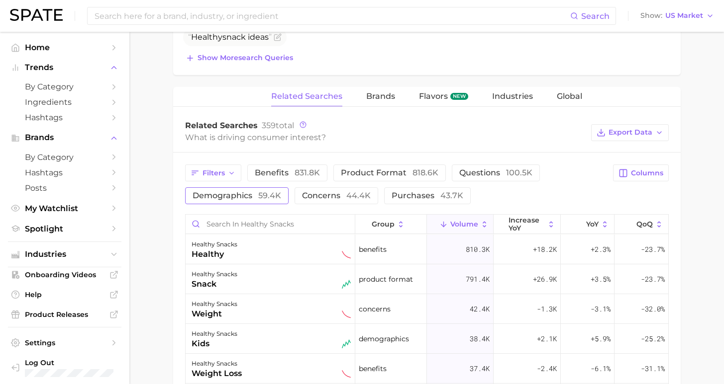
click at [236, 194] on span "demographics 59.4k" at bounding box center [236, 195] width 89 height 9
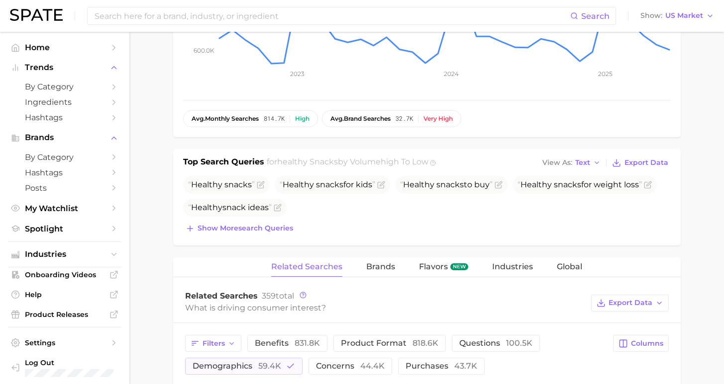
scroll to position [0, 0]
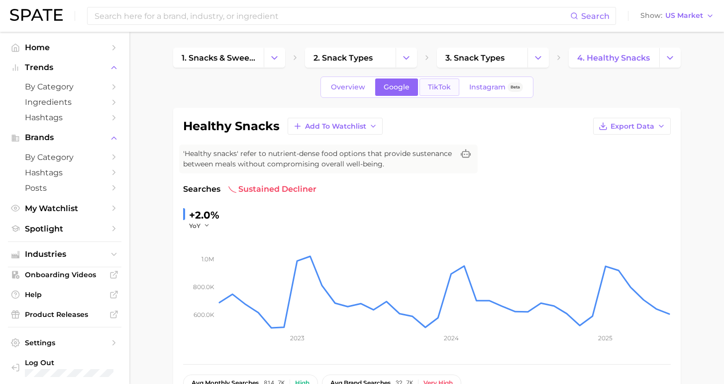
click at [435, 90] on span "TikTok" at bounding box center [439, 87] width 23 height 8
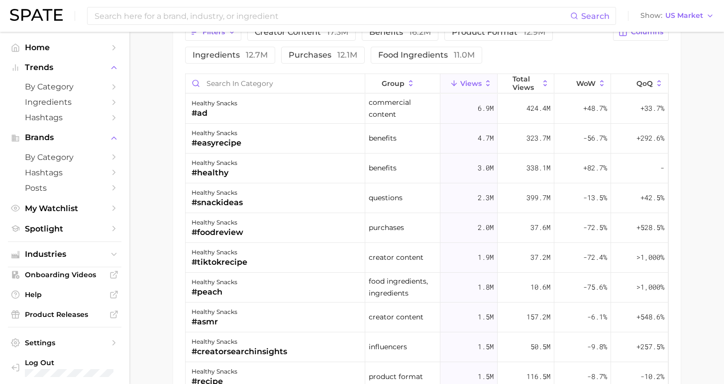
scroll to position [774, 0]
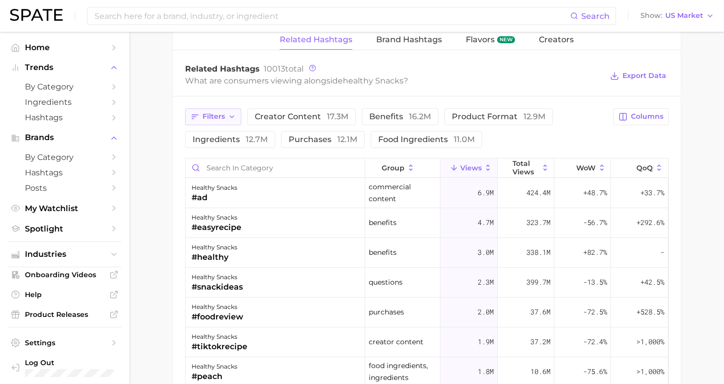
click at [220, 115] on span "Filters" at bounding box center [213, 116] width 22 height 8
click at [223, 121] on button "Filters" at bounding box center [213, 116] width 56 height 17
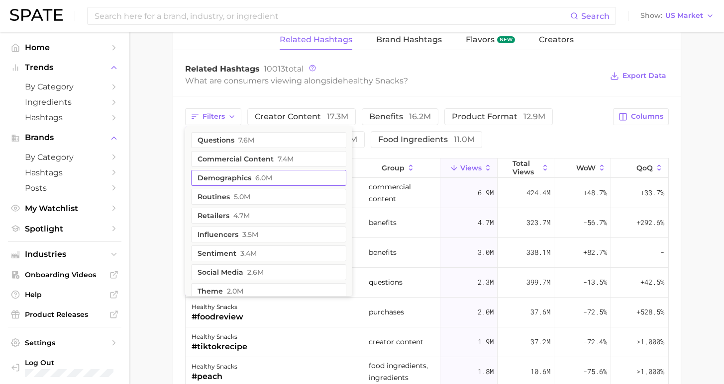
click at [256, 179] on span "6.0m" at bounding box center [263, 178] width 17 height 8
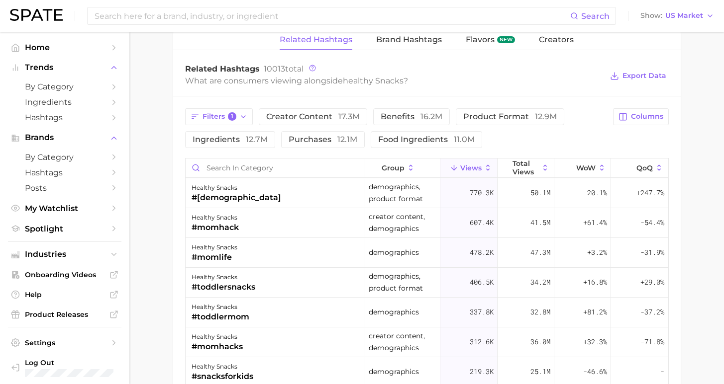
click at [575, 126] on div "Filters 1 creator content 17.3m benefits 16.2m product format 12.9m ingredients…" at bounding box center [396, 128] width 422 height 40
click at [296, 168] on input "Search in category" at bounding box center [275, 168] width 179 height 19
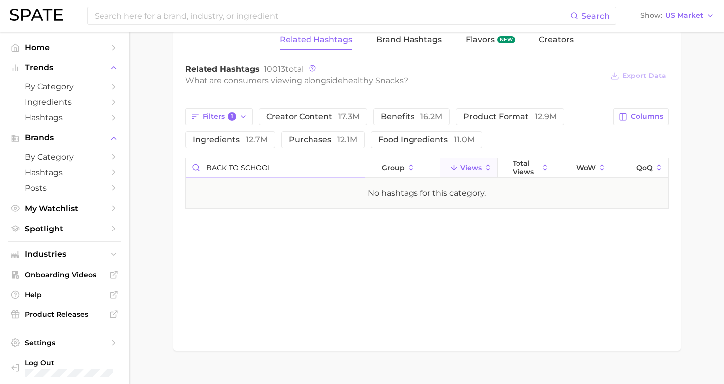
type input "BACK TO SCHOOL"
click at [373, 236] on div "Related Hashtags Brand Hashtags Flavors new Creators Related Hashtags 10013 tot…" at bounding box center [426, 190] width 507 height 321
click at [235, 112] on button "Filters 1" at bounding box center [219, 116] width 68 height 17
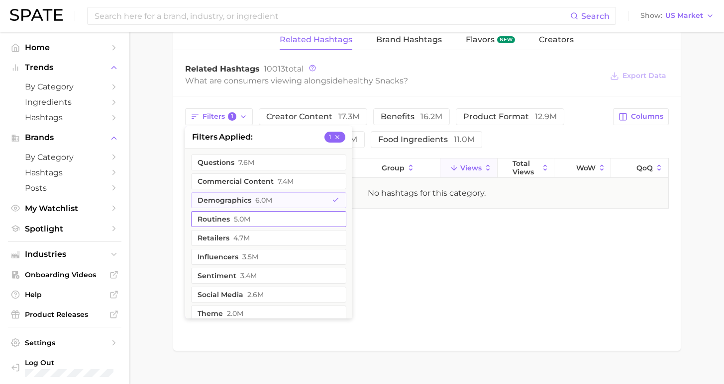
click at [242, 200] on button "demographics 6.0m" at bounding box center [268, 200] width 155 height 16
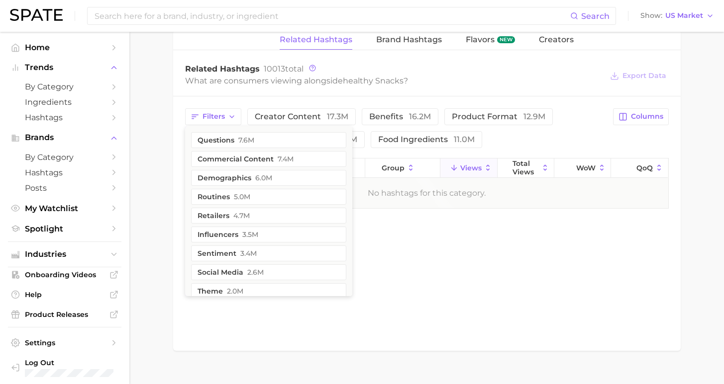
click at [472, 334] on div "Related Hashtags Brand Hashtags Flavors new Creators Related Hashtags 10013 tot…" at bounding box center [426, 190] width 507 height 321
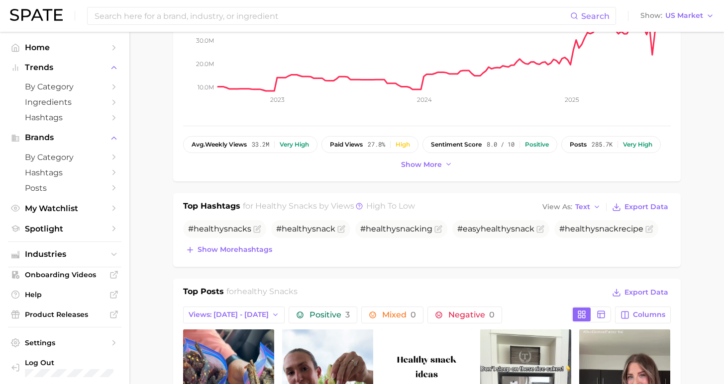
scroll to position [0, 0]
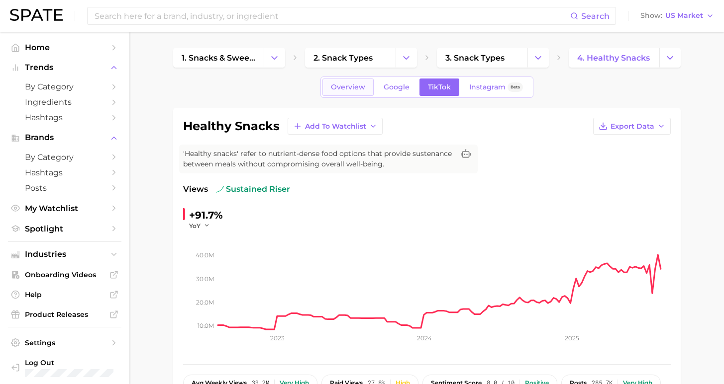
click at [355, 95] on link "Overview" at bounding box center [347, 87] width 51 height 17
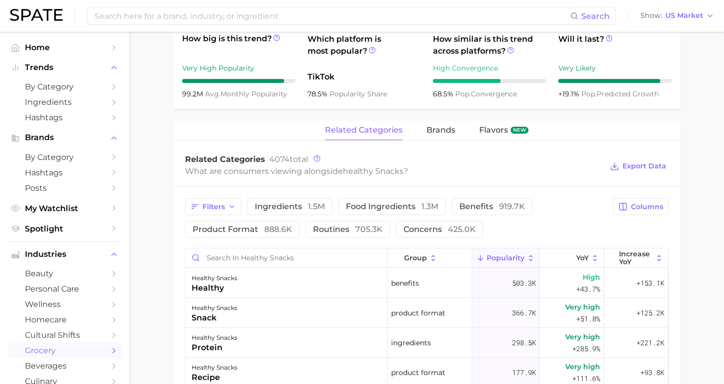
scroll to position [550, 0]
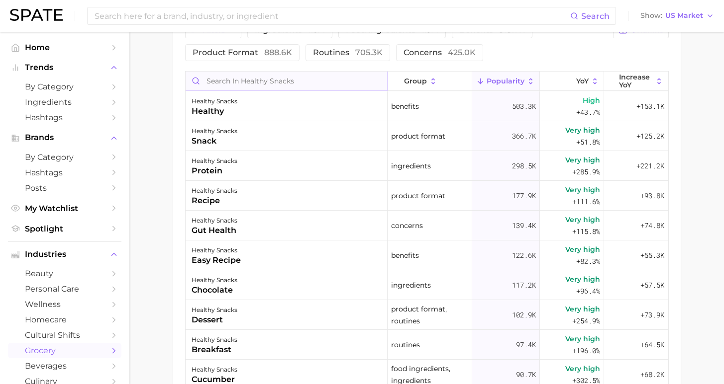
click at [284, 72] on input "Search in healthy snacks" at bounding box center [286, 81] width 201 height 19
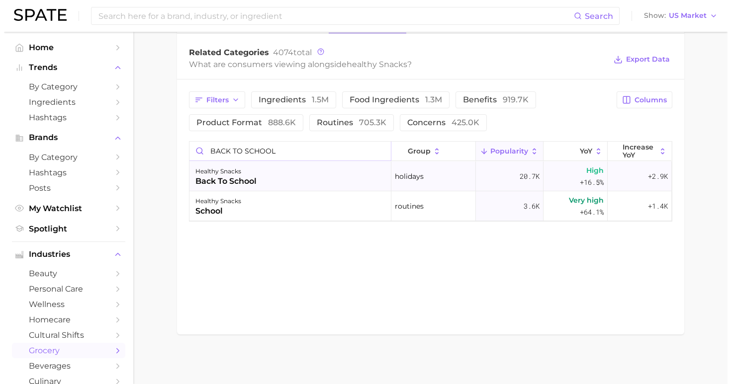
scroll to position [480, 0]
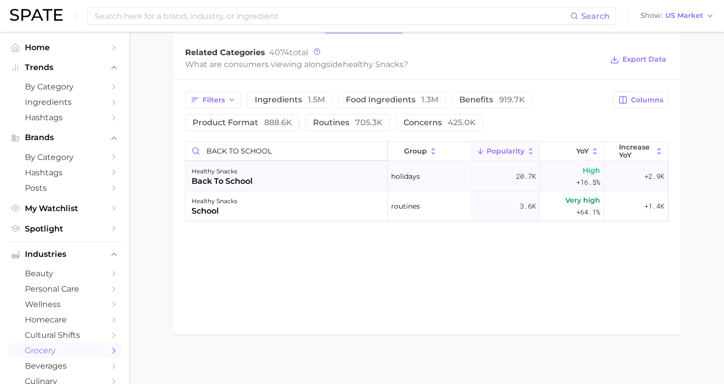
type input "BACK TO SCHOOL"
click at [281, 185] on div "healthy snacks back to school" at bounding box center [287, 177] width 202 height 30
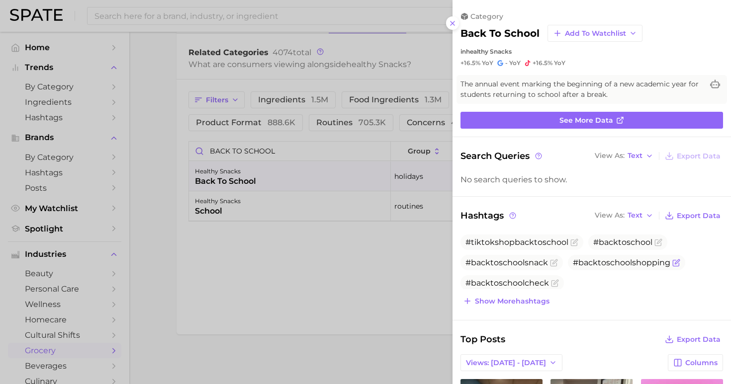
scroll to position [65, 0]
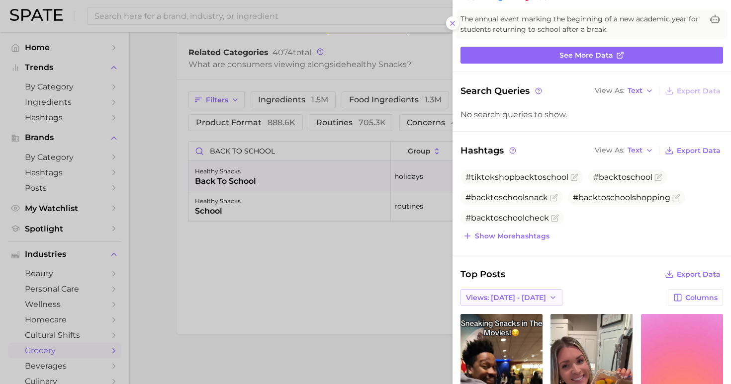
click at [523, 294] on span "Views: [DATE] - [DATE]" at bounding box center [506, 298] width 80 height 8
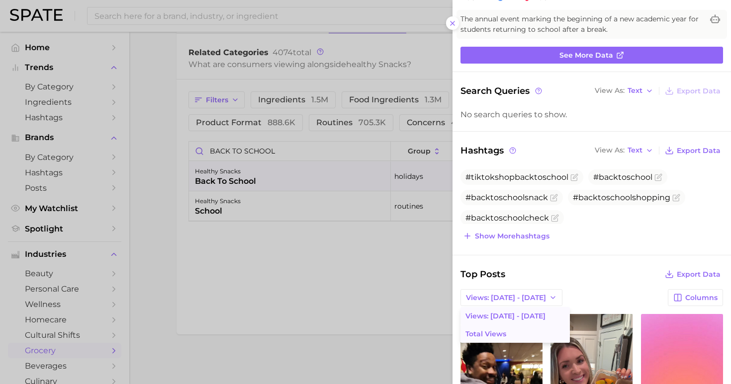
click at [520, 331] on button "Total Views" at bounding box center [515, 334] width 109 height 18
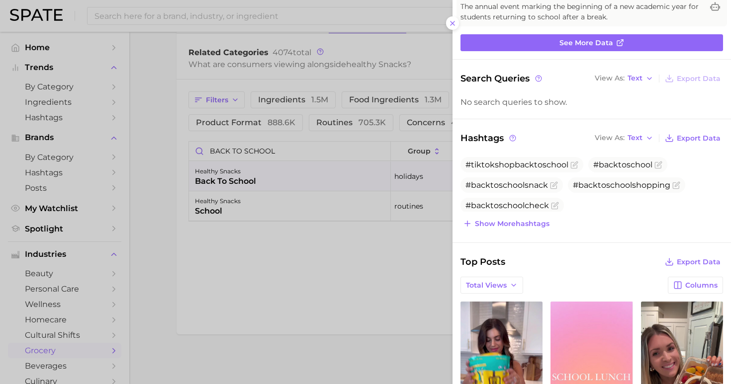
scroll to position [102, 0]
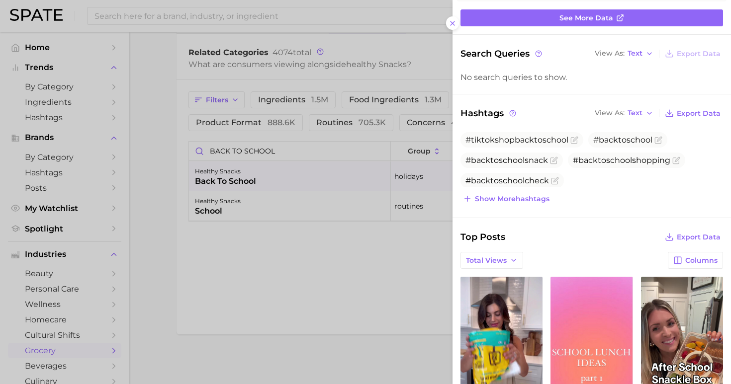
click at [361, 267] on div at bounding box center [365, 192] width 731 height 384
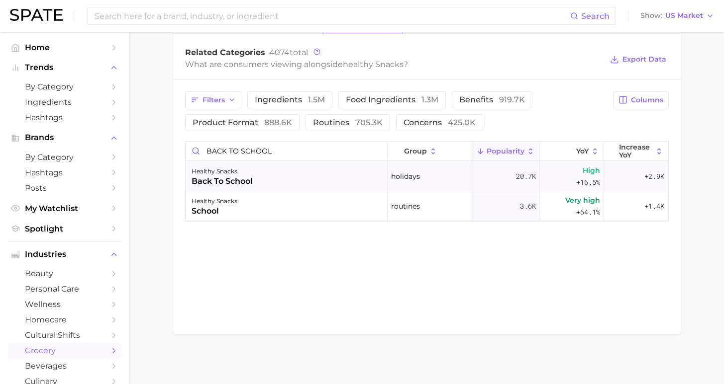
click at [299, 180] on div "healthy snacks back to school" at bounding box center [287, 177] width 202 height 30
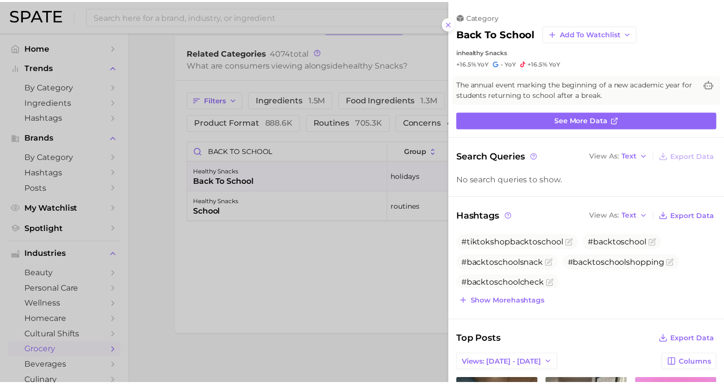
scroll to position [0, 0]
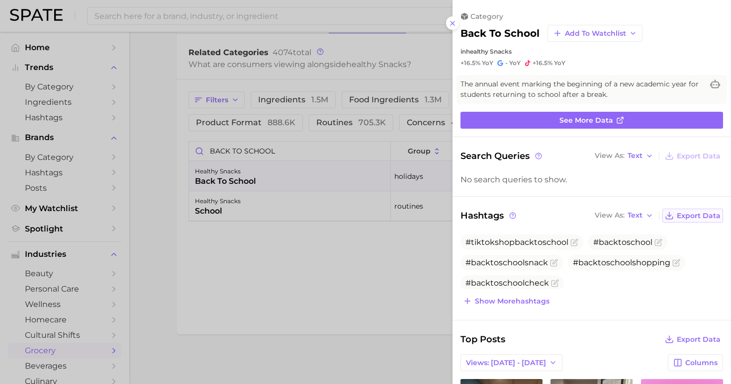
click at [679, 217] on span "Export Data" at bounding box center [699, 216] width 44 height 8
click at [452, 21] on icon at bounding box center [453, 23] width 8 height 8
click at [453, 21] on div "category back to school Add to Watchlist in healthy snacks +16.5% YoY - YoY +16…" at bounding box center [592, 39] width 279 height 55
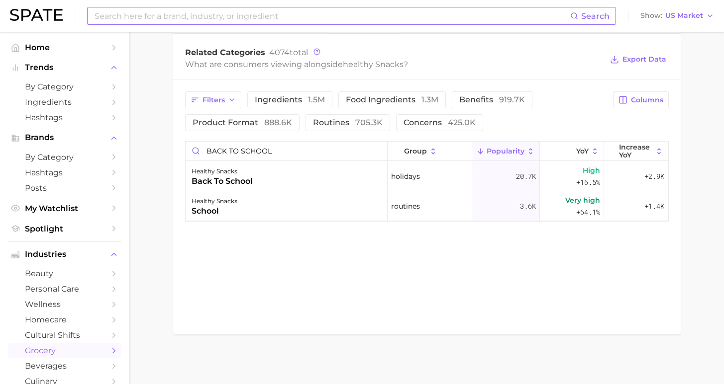
click at [285, 13] on input at bounding box center [332, 15] width 476 height 17
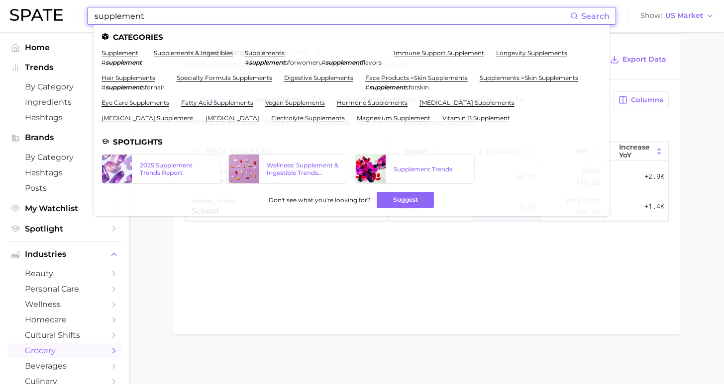
type input "supplement"
drag, startPoint x: 131, startPoint y: 35, endPoint x: 189, endPoint y: 53, distance: 60.1
click at [189, 53] on link "supplements & ingestibles" at bounding box center [193, 52] width 79 height 7
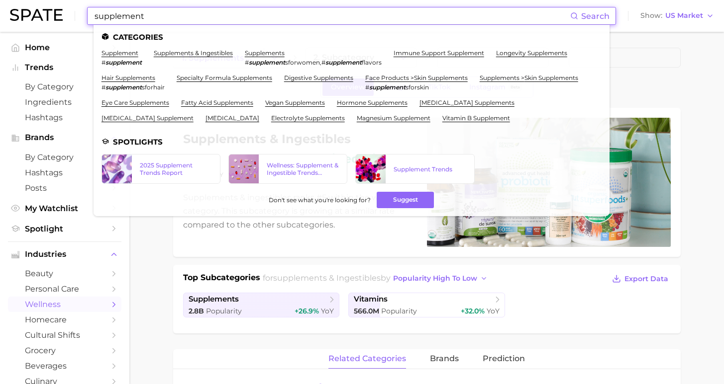
drag, startPoint x: 89, startPoint y: 16, endPoint x: 64, endPoint y: 16, distance: 24.9
click at [64, 16] on div "supplement Search Categories supplement # supplement supplements & ingestibles …" at bounding box center [362, 16] width 704 height 32
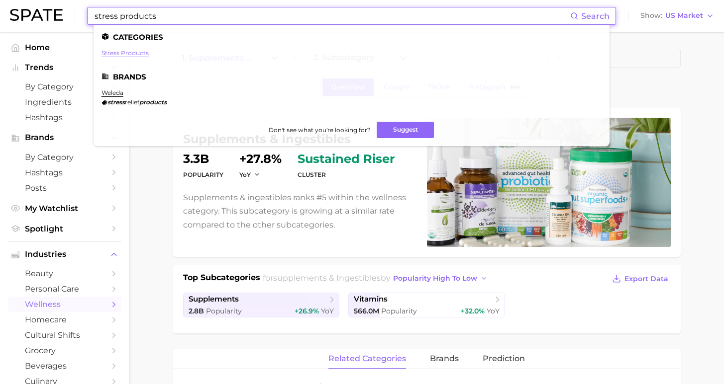
click at [131, 53] on link "stress products" at bounding box center [124, 52] width 47 height 7
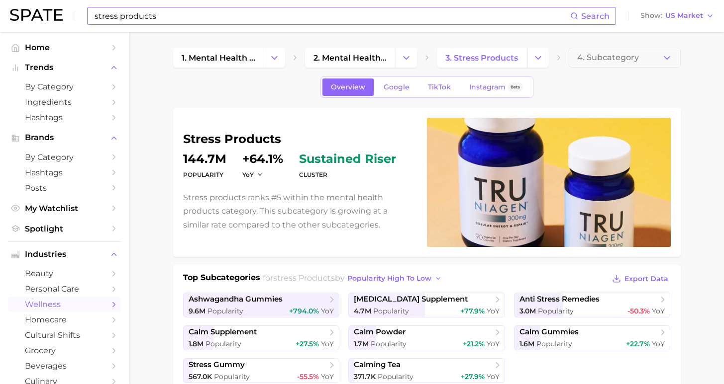
drag, startPoint x: 122, startPoint y: 6, endPoint x: 138, endPoint y: 14, distance: 18.5
click at [123, 7] on div "stress products Search Show US Market" at bounding box center [362, 16] width 704 height 32
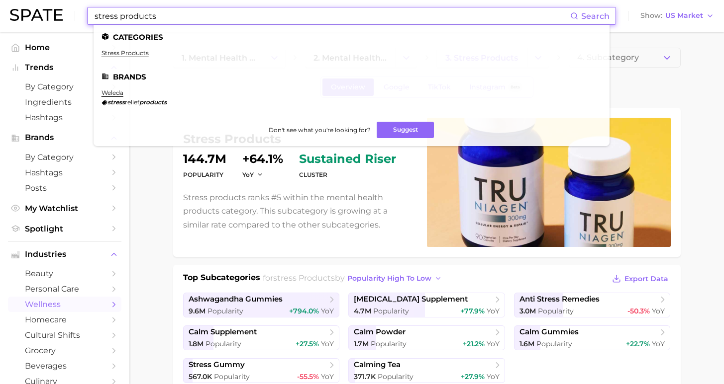
drag, startPoint x: 160, startPoint y: 16, endPoint x: 17, endPoint y: -1, distance: 144.3
click at [17, 0] on html "stress products Search Categories stress products Brands weleda stress relief p…" at bounding box center [362, 192] width 724 height 384
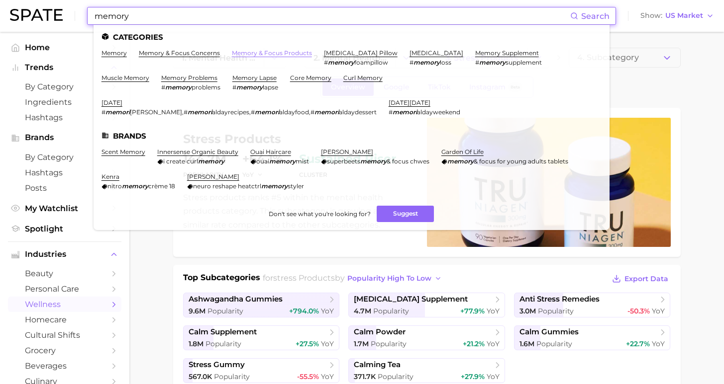
click at [251, 53] on link "memory & focus products" at bounding box center [272, 52] width 80 height 7
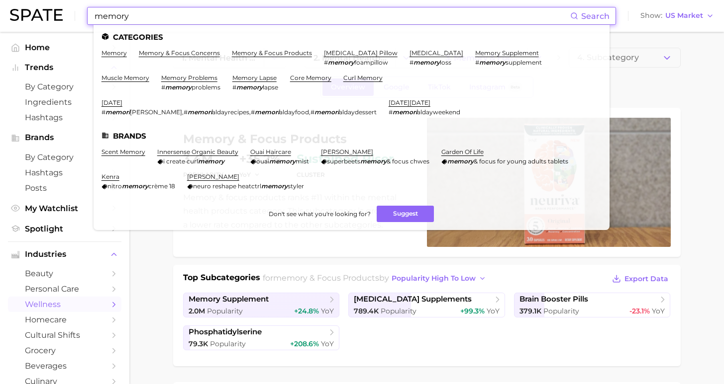
drag, startPoint x: 153, startPoint y: 19, endPoint x: 44, endPoint y: 12, distance: 109.1
click at [44, 12] on div "memory Search Categories memory memory & focus concerns memory & focus products…" at bounding box center [362, 16] width 704 height 32
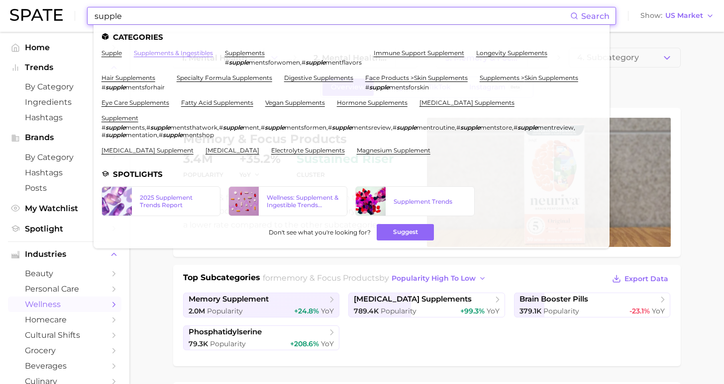
type input "supple"
click at [175, 50] on link "supplements & ingestibles" at bounding box center [173, 52] width 79 height 7
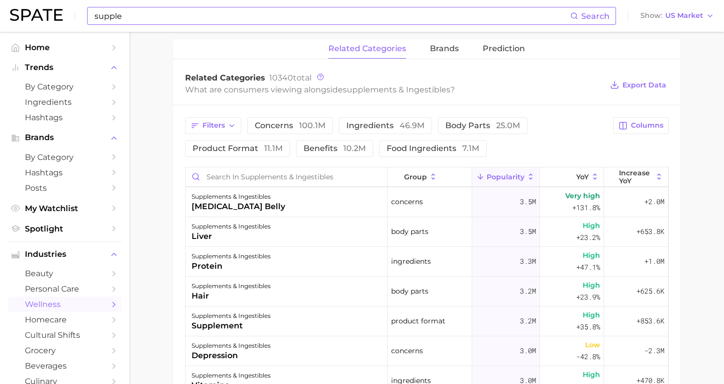
scroll to position [403, 0]
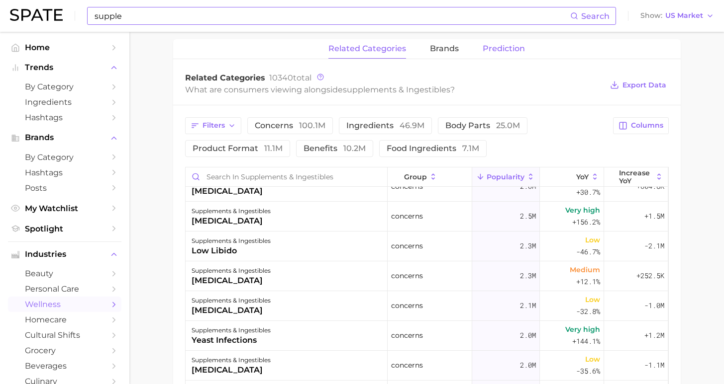
click at [493, 51] on span "Prediction" at bounding box center [503, 48] width 42 height 9
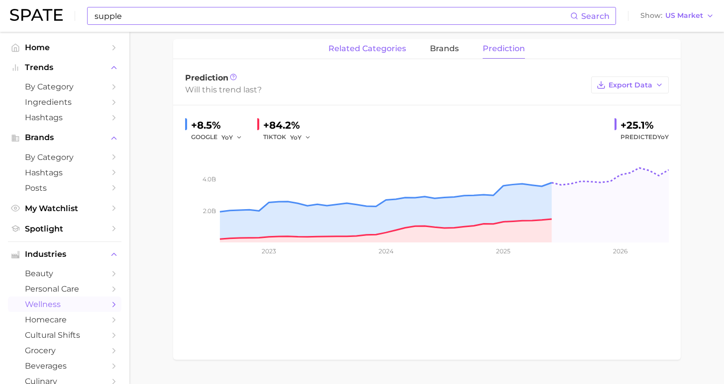
click at [385, 50] on span "related categories" at bounding box center [367, 48] width 78 height 9
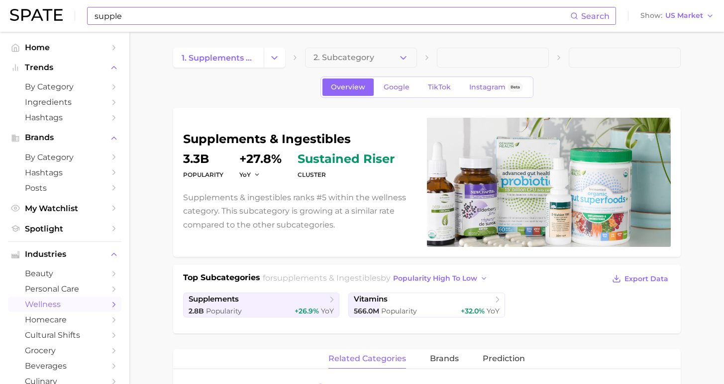
scroll to position [18, 0]
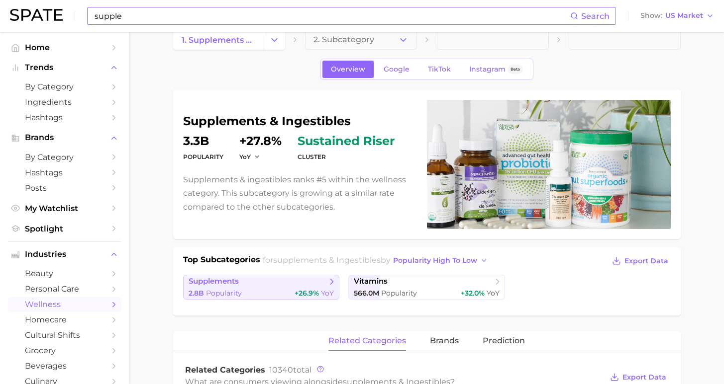
click at [254, 288] on link "supplements 2.8b Popularity +26.9% YoY" at bounding box center [261, 287] width 157 height 25
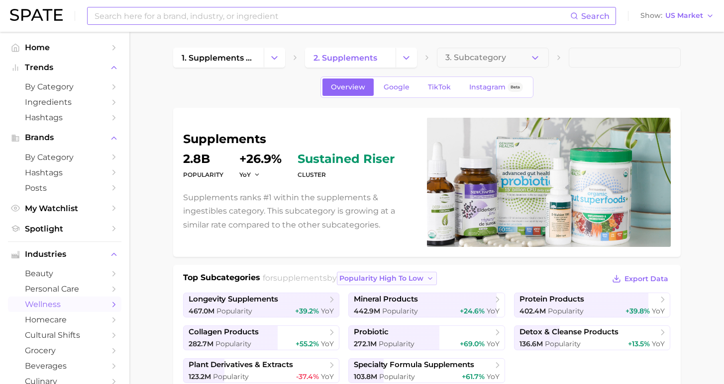
click at [382, 280] on span "popularity high to low" at bounding box center [381, 279] width 84 height 8
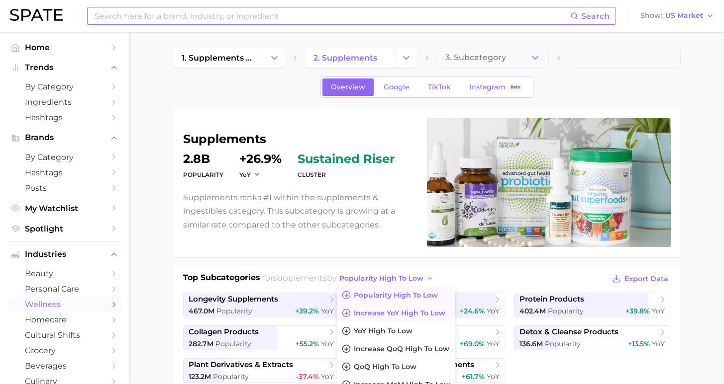
click at [386, 316] on span "Increase YoY high to low" at bounding box center [400, 313] width 92 height 8
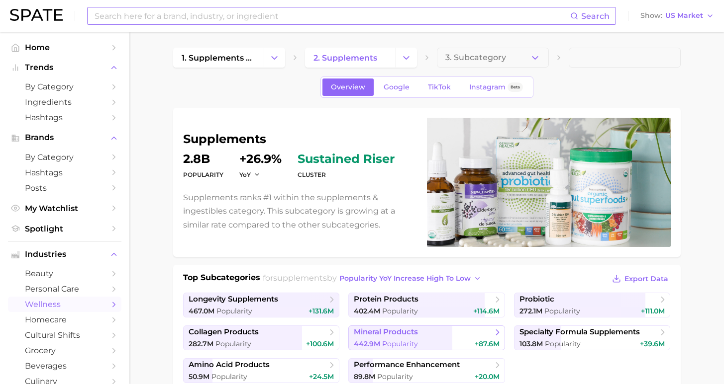
scroll to position [11, 0]
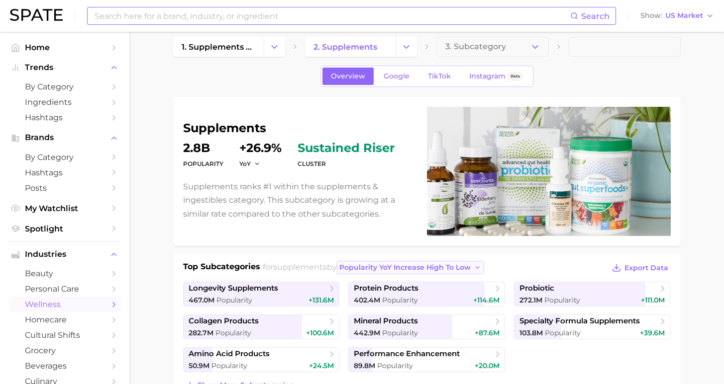
click at [398, 266] on span "Popularity YoY increase high to low" at bounding box center [404, 268] width 131 height 8
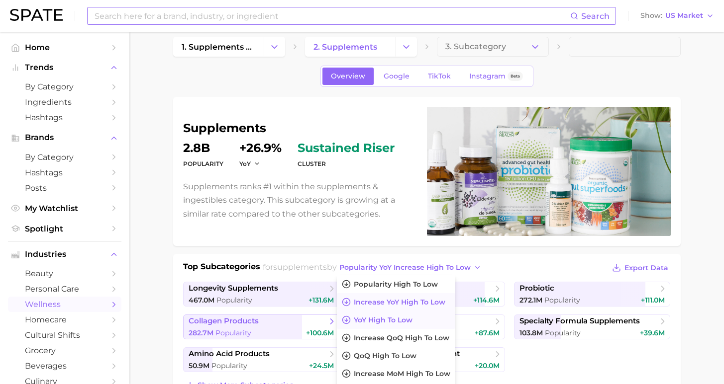
click at [384, 322] on span "YoY high to low" at bounding box center [383, 320] width 59 height 8
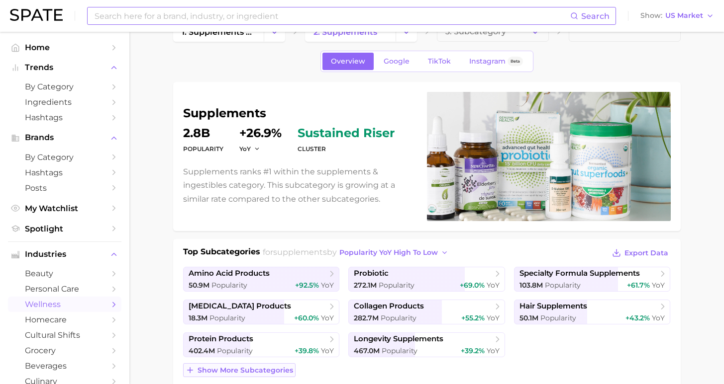
scroll to position [43, 0]
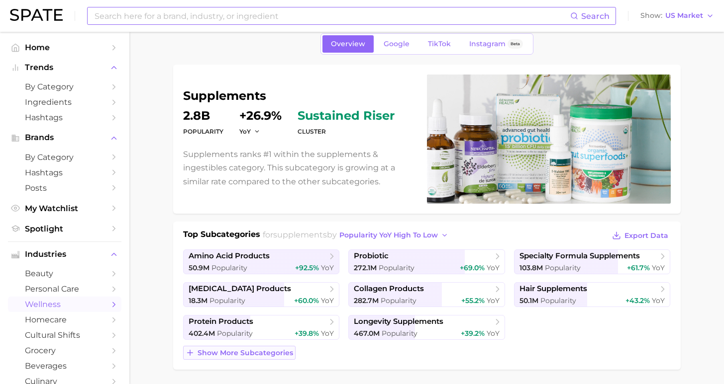
click at [231, 354] on span "Show more subcategories" at bounding box center [244, 353] width 95 height 8
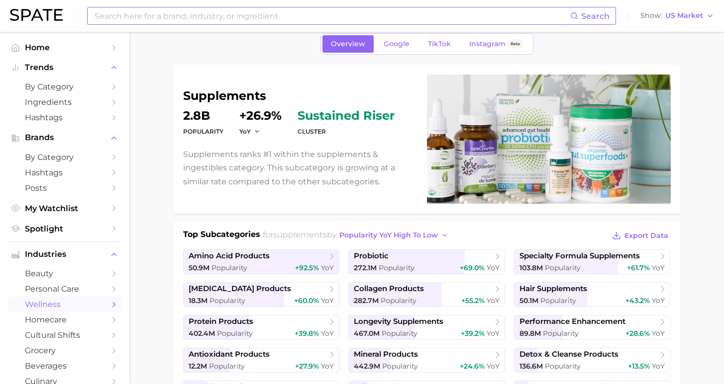
scroll to position [0, 0]
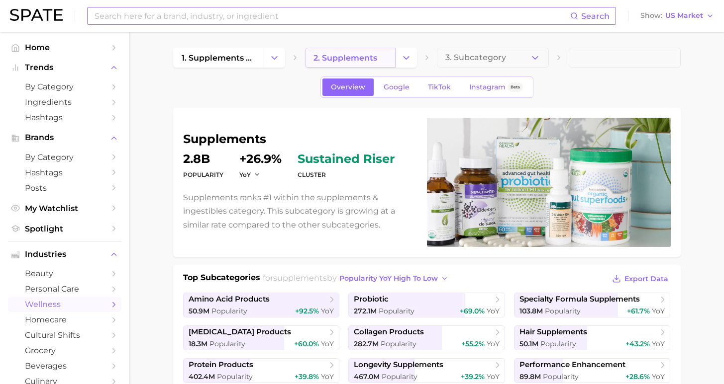
click at [351, 52] on link "2. supplements" at bounding box center [350, 58] width 91 height 20
click at [373, 56] on link "2. supplements" at bounding box center [350, 58] width 91 height 20
click at [413, 59] on button "Change Category" at bounding box center [405, 58] width 21 height 20
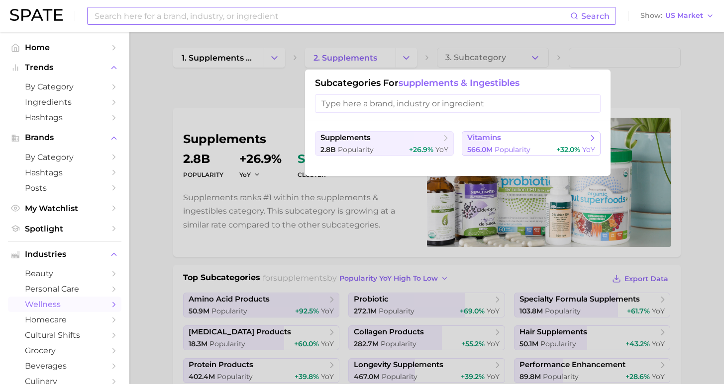
click at [587, 143] on icon at bounding box center [592, 138] width 10 height 10
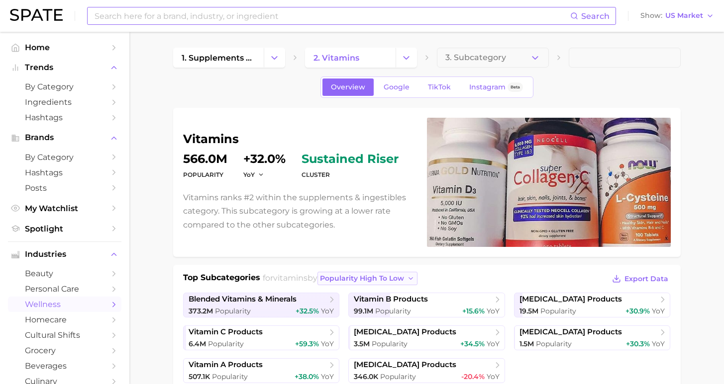
click at [360, 282] on span "popularity high to low" at bounding box center [362, 279] width 84 height 8
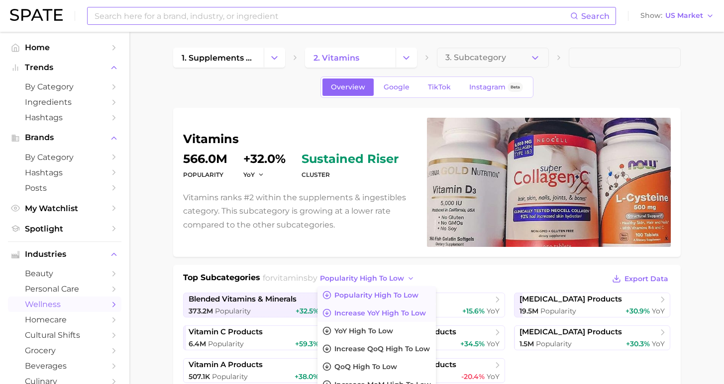
click at [366, 315] on span "Increase YoY high to low" at bounding box center [380, 313] width 92 height 8
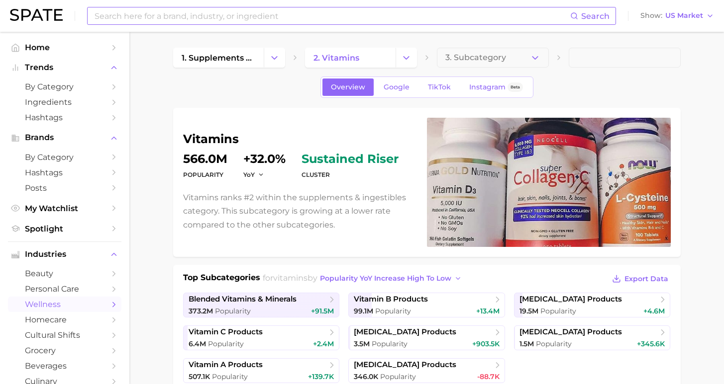
click at [379, 278] on span "Popularity YoY increase high to low" at bounding box center [385, 279] width 131 height 8
drag, startPoint x: 723, startPoint y: 293, endPoint x: 379, endPoint y: 279, distance: 343.5
click at [379, 278] on span "Popularity YoY increase high to low" at bounding box center [385, 279] width 131 height 8
click at [374, 279] on span "Popularity YoY increase high to low" at bounding box center [385, 279] width 131 height 8
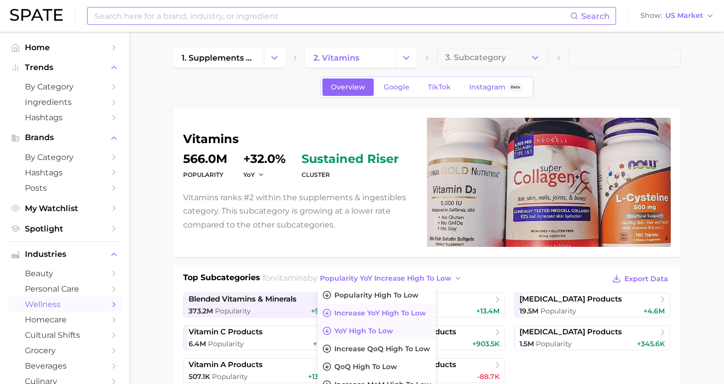
click at [369, 325] on button "YoY high to low" at bounding box center [376, 331] width 118 height 18
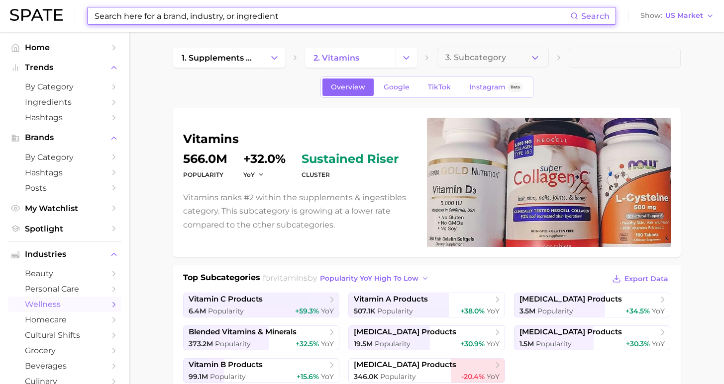
click at [218, 21] on input at bounding box center [332, 15] width 476 height 17
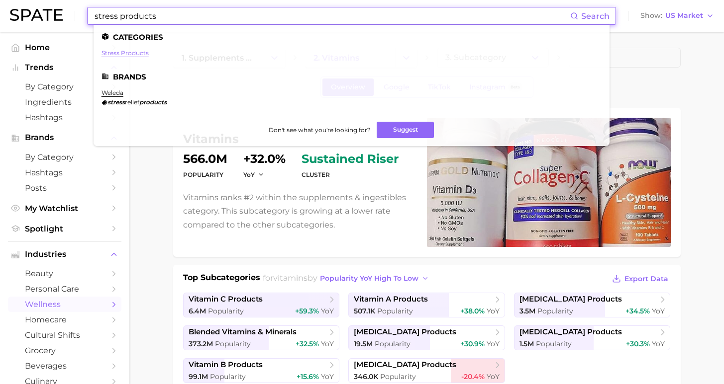
click at [119, 54] on link "stress products" at bounding box center [124, 52] width 47 height 7
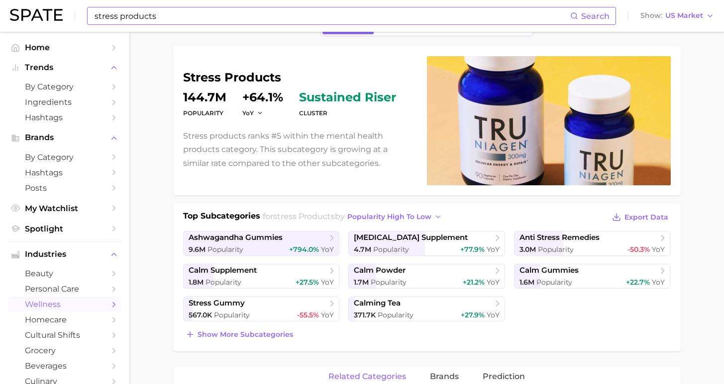
scroll to position [147, 0]
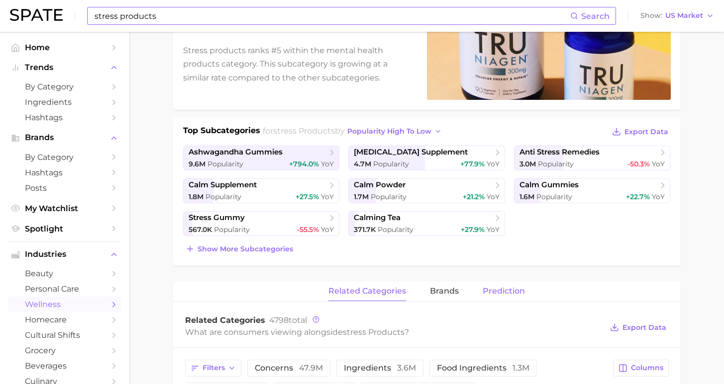
click at [492, 295] on span "Prediction" at bounding box center [503, 291] width 42 height 9
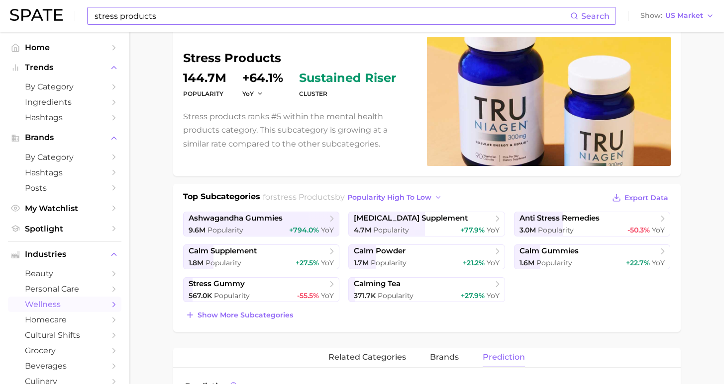
scroll to position [99, 0]
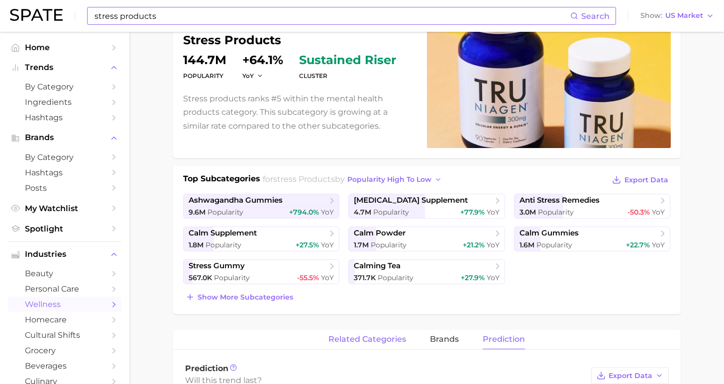
click at [395, 338] on span "related categories" at bounding box center [367, 339] width 78 height 9
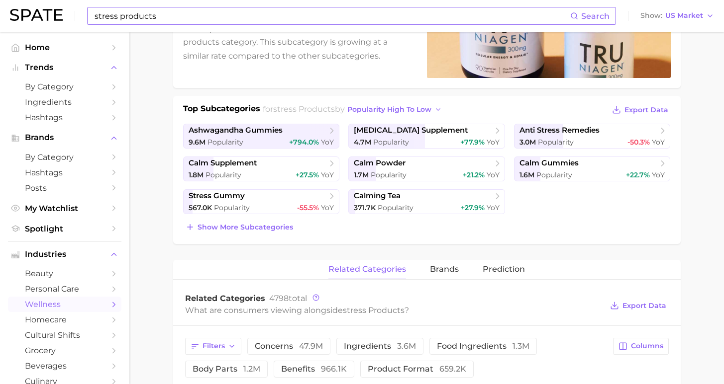
scroll to position [249, 0]
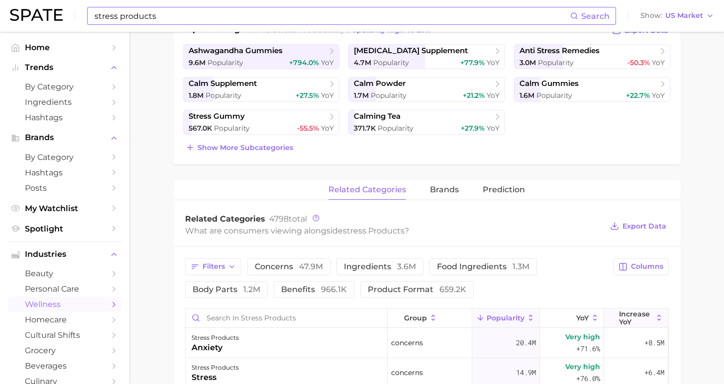
click at [619, 323] on span "Increase YoY" at bounding box center [636, 318] width 34 height 16
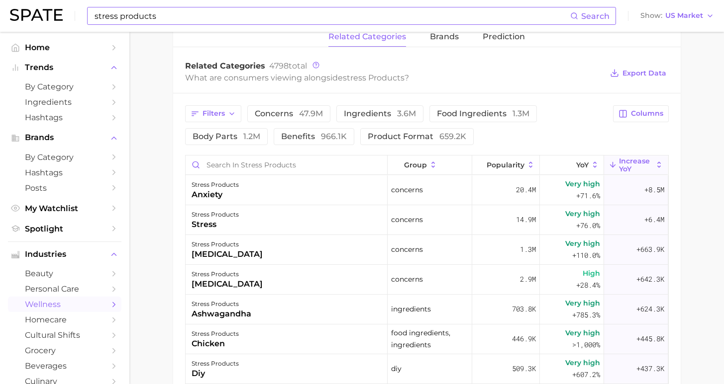
scroll to position [186, 0]
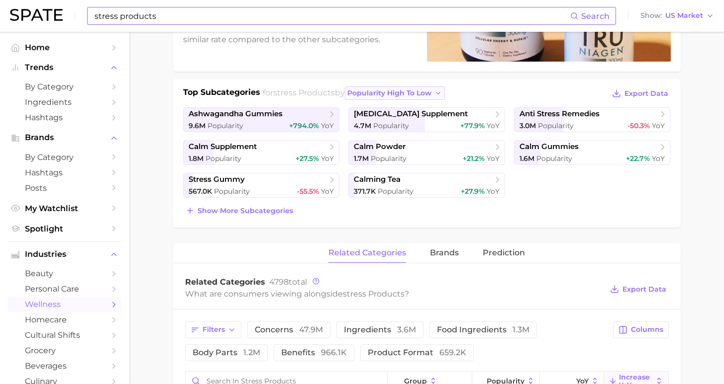
click at [380, 87] on button "popularity high to low" at bounding box center [395, 93] width 100 height 13
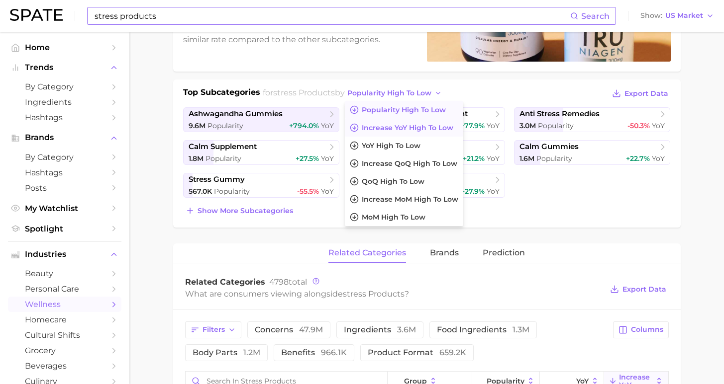
click at [386, 129] on span "Increase YoY high to low" at bounding box center [408, 128] width 92 height 8
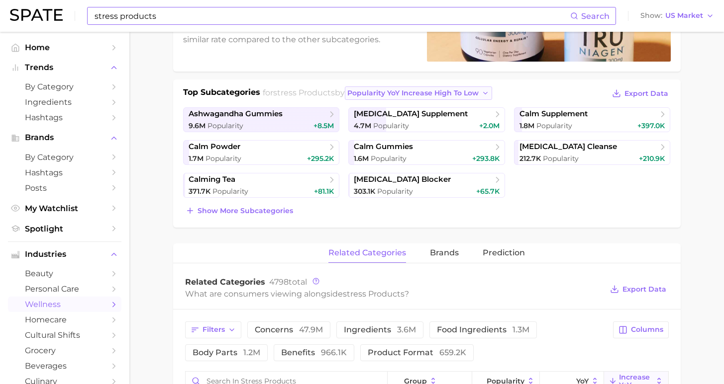
click at [366, 95] on span "Popularity YoY increase high to low" at bounding box center [412, 93] width 131 height 8
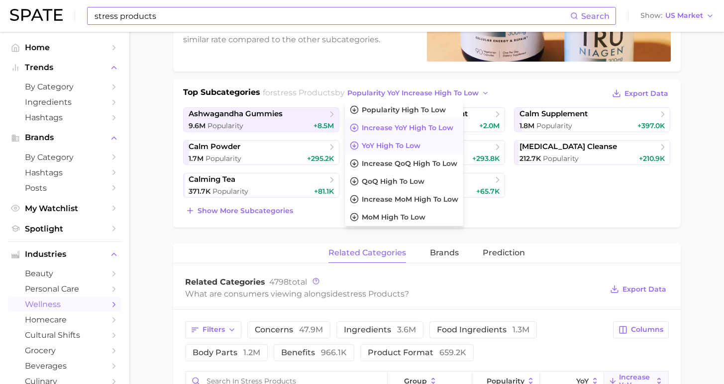
click at [382, 140] on button "YoY high to low" at bounding box center [404, 146] width 118 height 18
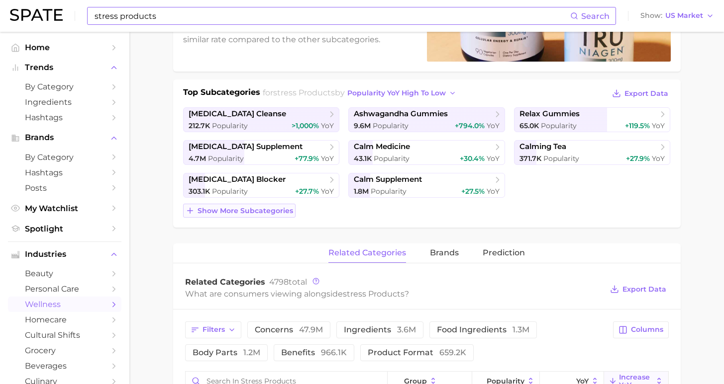
click at [262, 213] on span "Show more subcategories" at bounding box center [244, 211] width 95 height 8
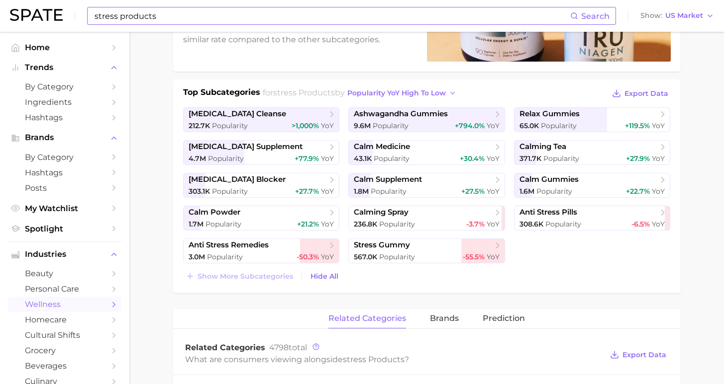
click at [260, 18] on input "stress products" at bounding box center [332, 15] width 476 height 17
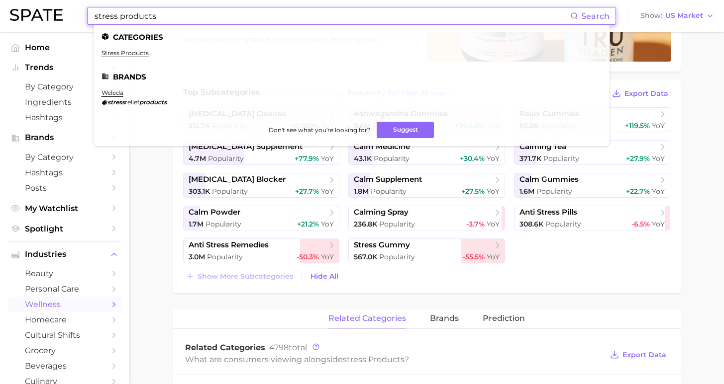
drag, startPoint x: 218, startPoint y: 22, endPoint x: 48, endPoint y: 11, distance: 170.5
click at [48, 11] on div "stress products Search Categories stress products Brands weleda stress relief p…" at bounding box center [362, 16] width 704 height 32
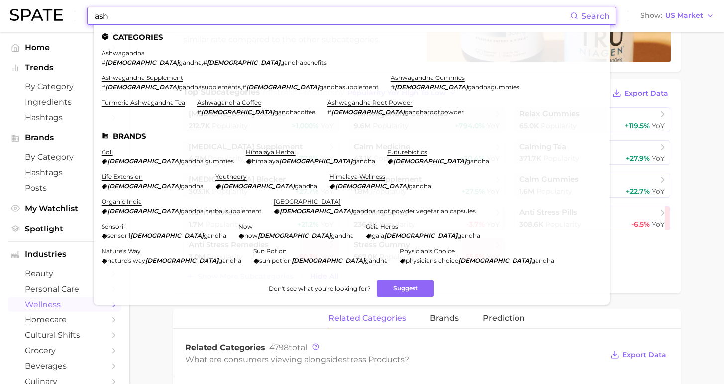
type input "ash"
drag, startPoint x: 46, startPoint y: 11, endPoint x: 116, endPoint y: 44, distance: 77.6
click at [113, 54] on li "Home" at bounding box center [64, 47] width 113 height 15
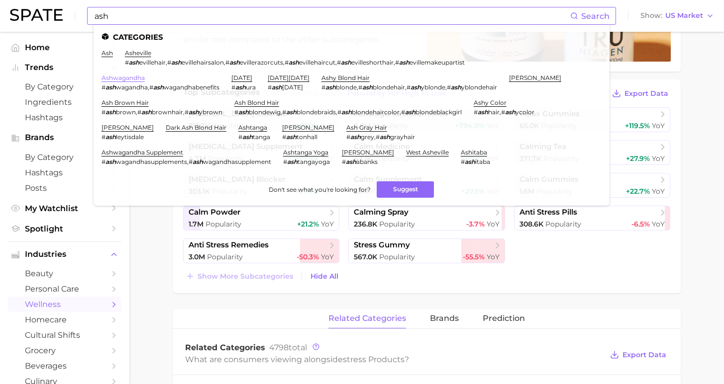
click at [145, 74] on link "ashwagandha" at bounding box center [122, 77] width 43 height 7
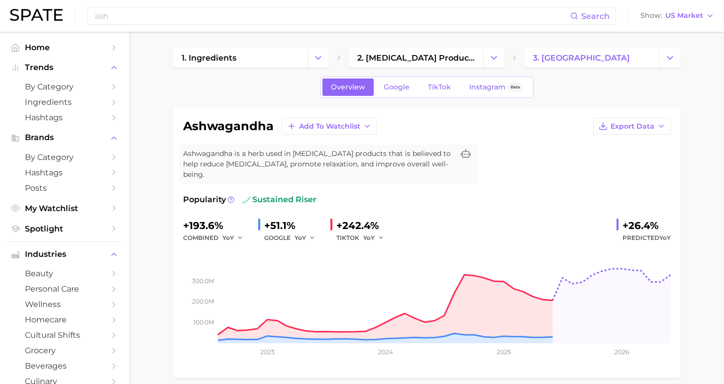
click at [397, 91] on span "Google" at bounding box center [396, 87] width 26 height 8
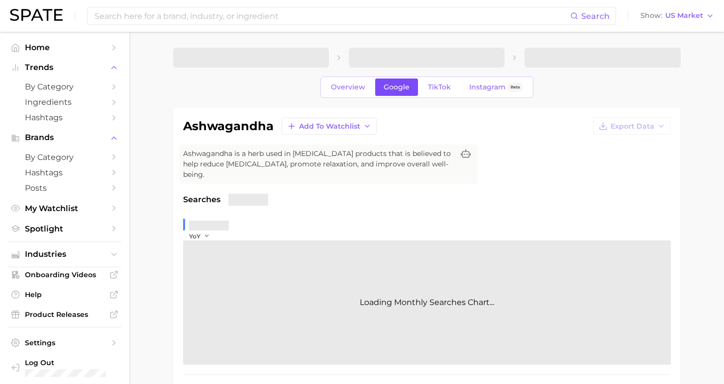
drag, startPoint x: 721, startPoint y: 188, endPoint x: 397, endPoint y: 91, distance: 338.0
click at [397, 91] on span "Google" at bounding box center [396, 87] width 26 height 8
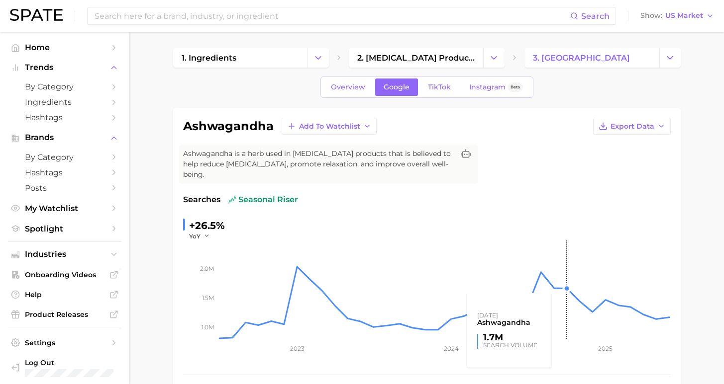
scroll to position [328, 0]
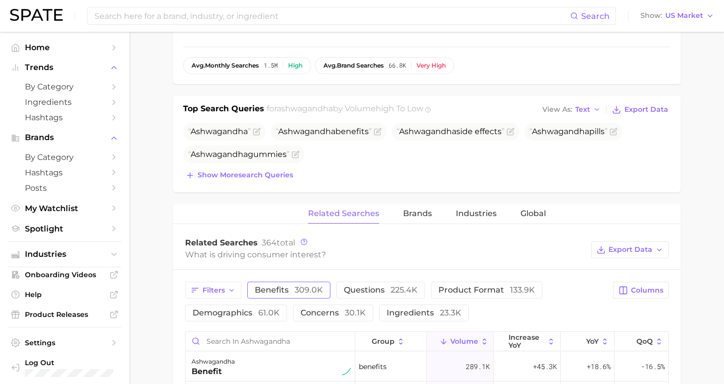
click at [284, 285] on span "benefits 309.0k" at bounding box center [289, 289] width 68 height 9
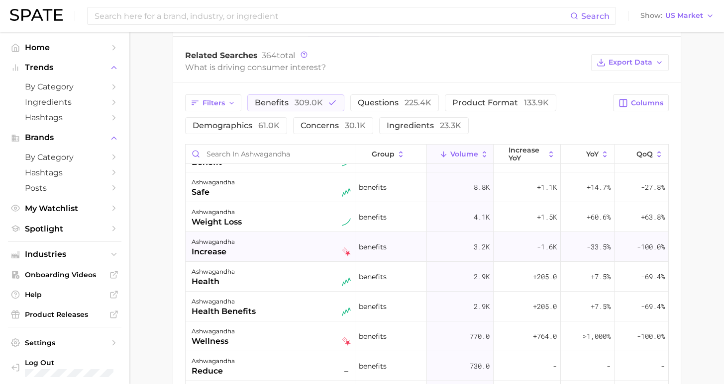
scroll to position [0, 0]
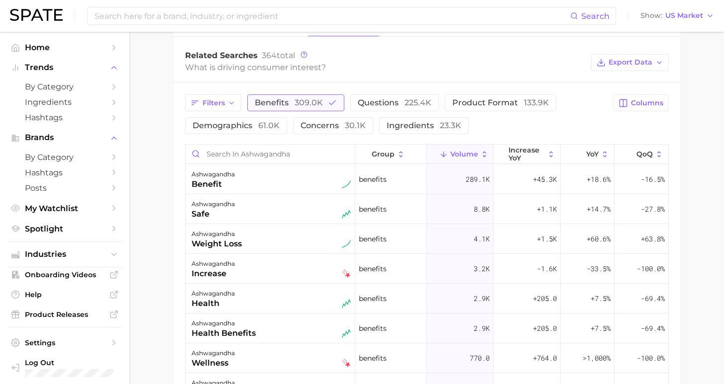
click at [306, 98] on span "309.0k" at bounding box center [308, 102] width 28 height 9
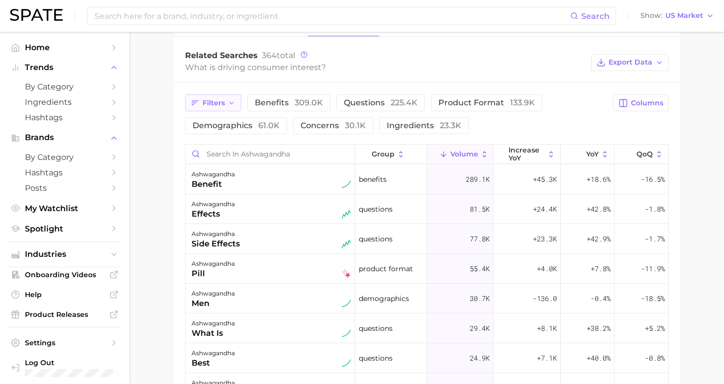
click at [219, 99] on span "Filters" at bounding box center [213, 103] width 22 height 8
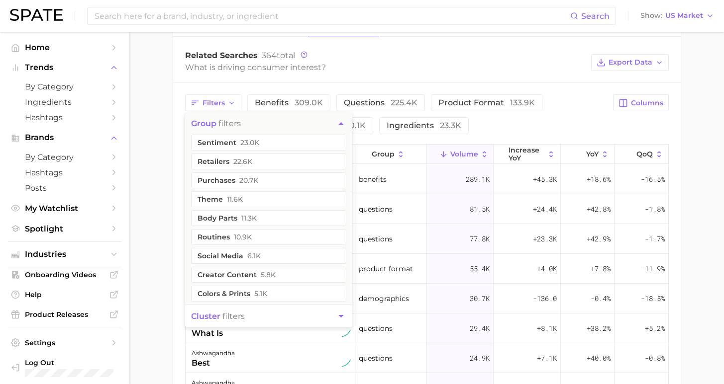
click at [166, 146] on main "1. ingredients 2. [MEDICAL_DATA] products 3. ashwagandha Overview Google TikTok…" at bounding box center [426, 53] width 594 height 1074
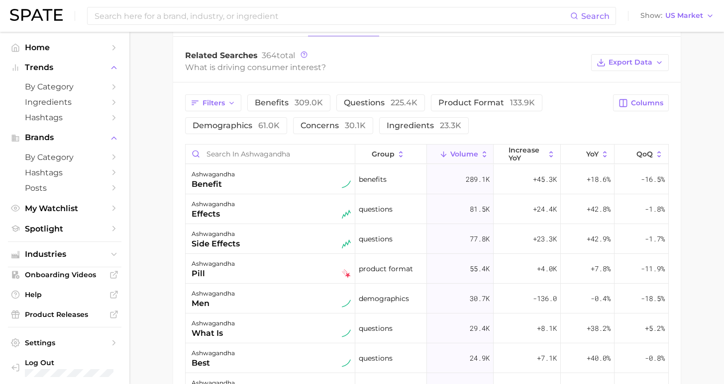
scroll to position [331, 0]
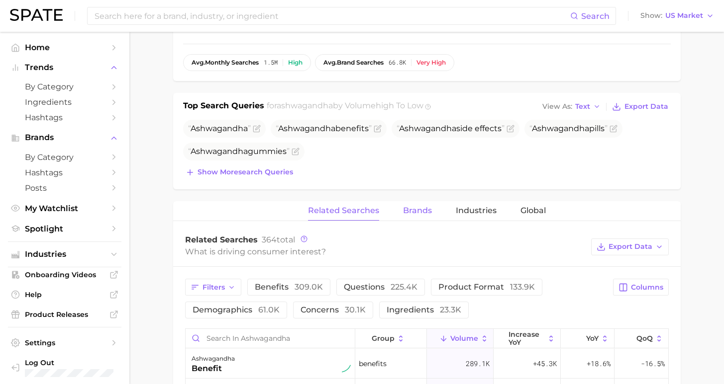
click at [425, 206] on span "Brands" at bounding box center [417, 210] width 29 height 9
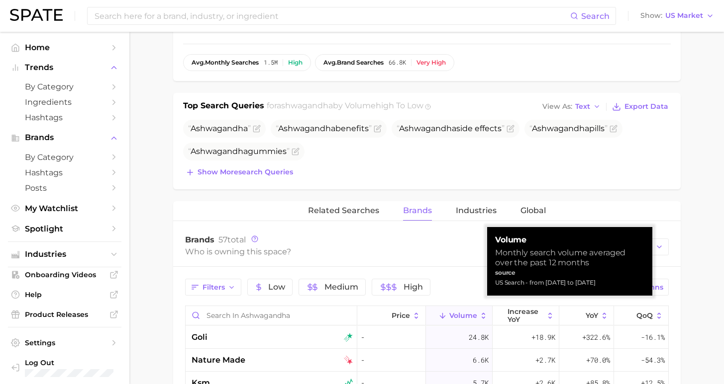
click at [465, 312] on span "Volume" at bounding box center [463, 316] width 28 height 8
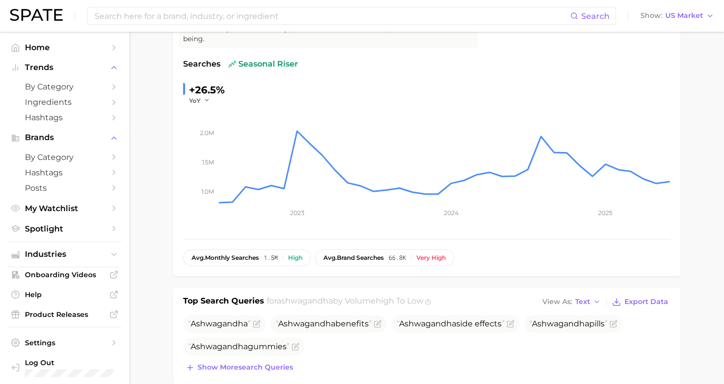
scroll to position [17, 0]
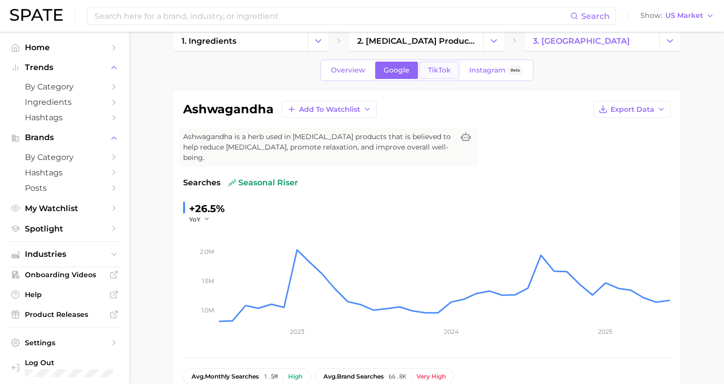
click at [431, 72] on span "TikTok" at bounding box center [439, 70] width 23 height 8
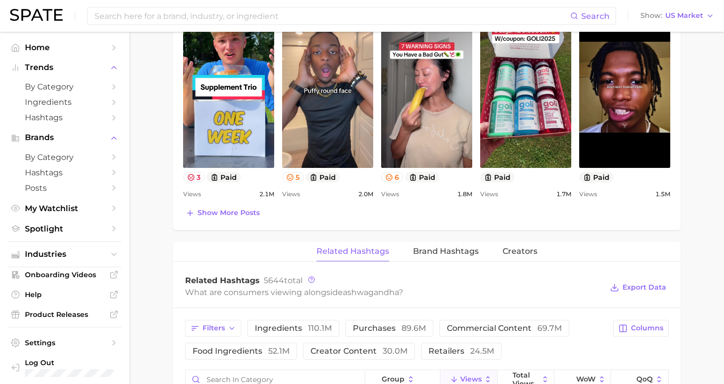
scroll to position [641, 0]
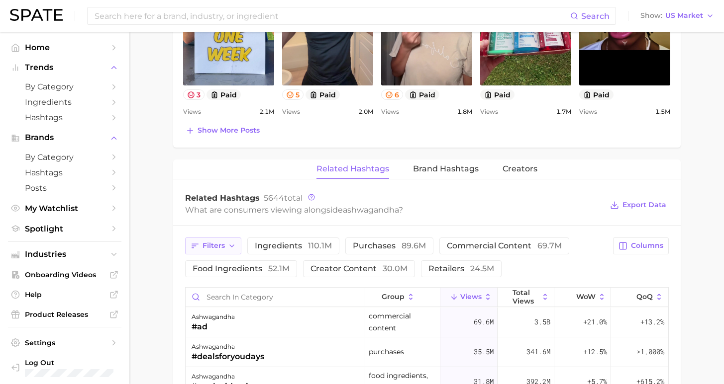
click at [228, 242] on icon "button" at bounding box center [232, 246] width 8 height 8
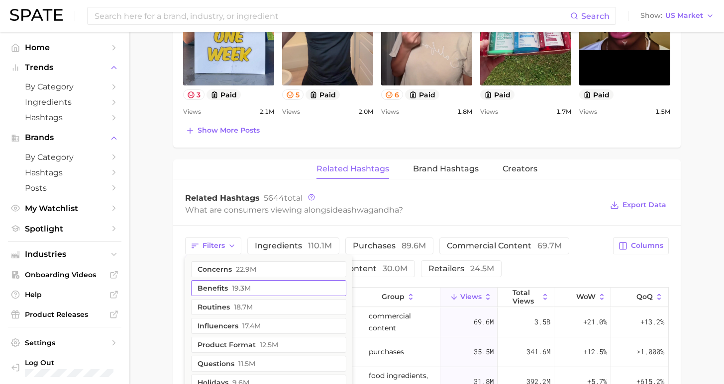
click at [260, 281] on button "benefits 19.3m" at bounding box center [268, 289] width 155 height 16
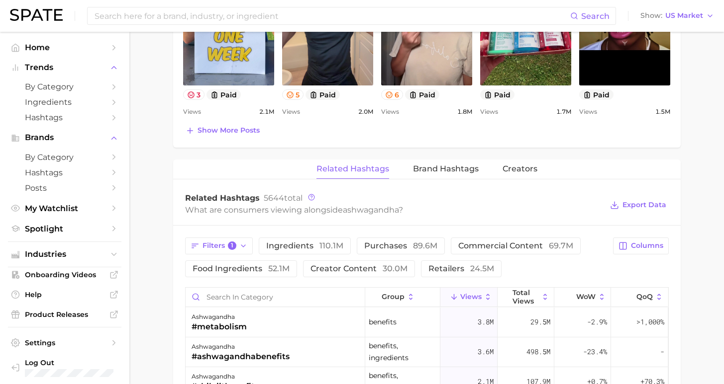
click at [475, 293] on span "Views" at bounding box center [470, 297] width 21 height 8
click at [466, 293] on span "Views" at bounding box center [470, 297] width 21 height 8
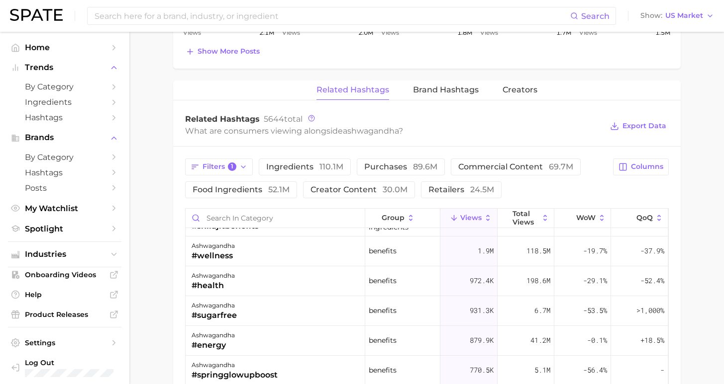
scroll to position [80, 0]
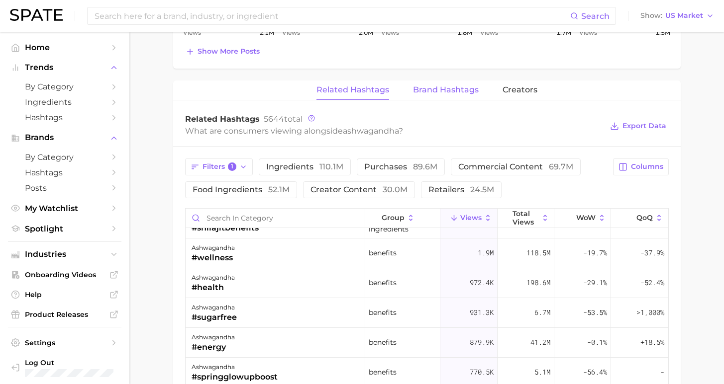
click at [453, 86] on span "Brand Hashtags" at bounding box center [446, 90] width 66 height 9
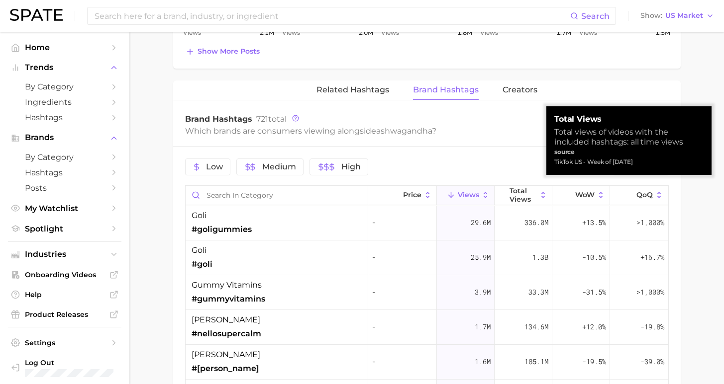
click at [472, 191] on span "Views" at bounding box center [468, 195] width 21 height 8
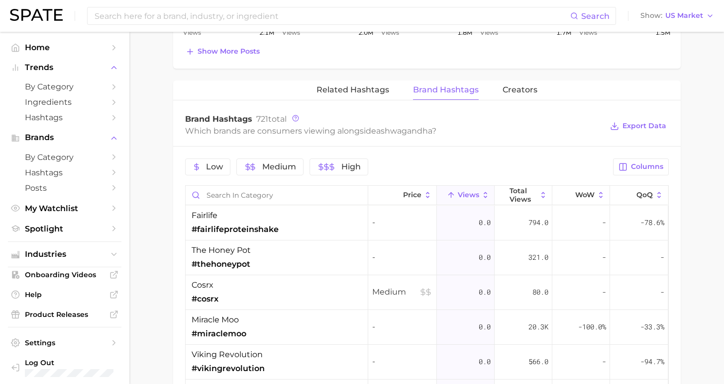
click at [458, 191] on span "Views" at bounding box center [468, 195] width 21 height 8
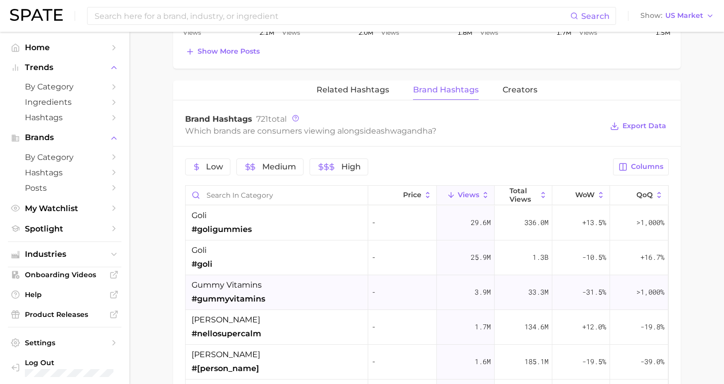
scroll to position [710, 0]
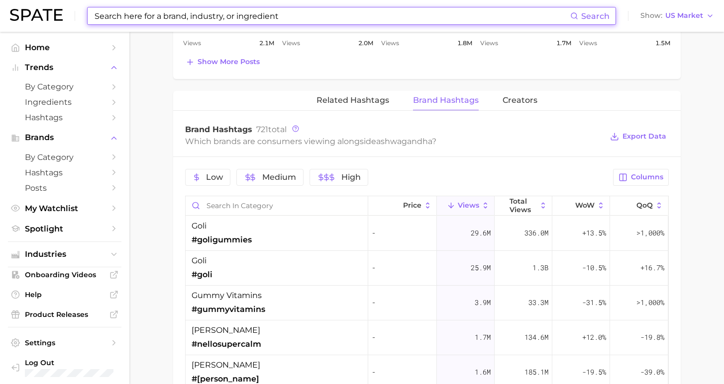
click at [164, 18] on input at bounding box center [332, 15] width 476 height 17
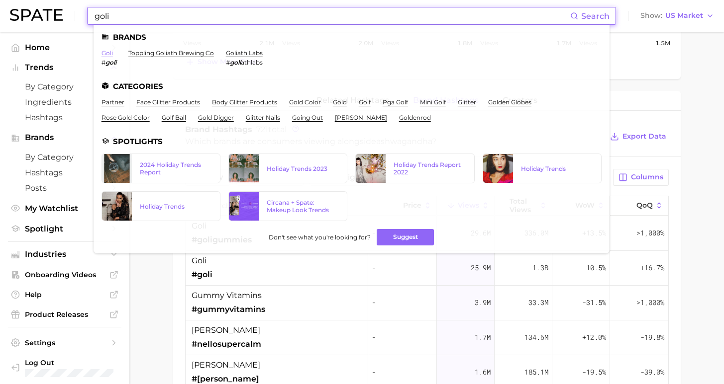
type input "goli"
click at [106, 53] on link "goli" at bounding box center [106, 52] width 11 height 7
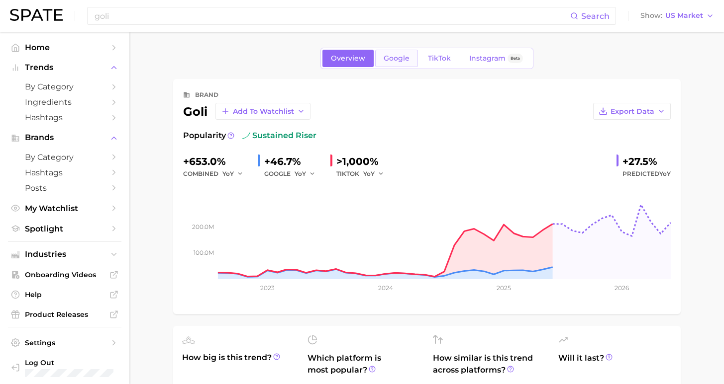
click at [398, 60] on span "Google" at bounding box center [396, 58] width 26 height 8
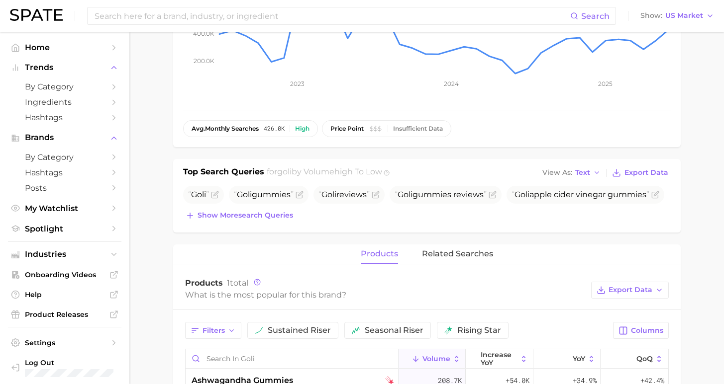
scroll to position [294, 0]
